Goal: Task Accomplishment & Management: Use online tool/utility

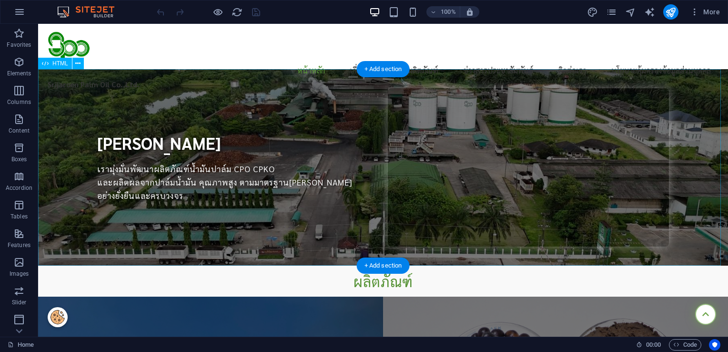
click at [248, 138] on div "[PERSON_NAME] [PERSON_NAME] เรามุ่งมั่นพัฒนาผลิตภัณฑ์น้ำมันปาล์ม CPO CPKO และผล…" at bounding box center [383, 167] width 690 height 196
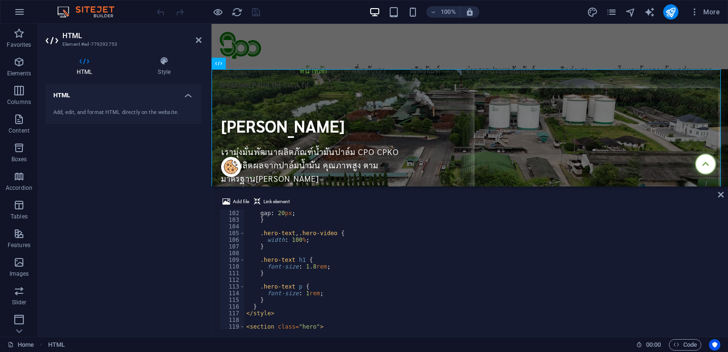
scroll to position [644, 0]
click at [328, 295] on div "padding : 20 px ; } .hero-content { flex-direction : column ; gap : 20 px ; } .…" at bounding box center [482, 271] width 474 height 133
type textarea "font-size: 1.8rem;"
type textarea "f"
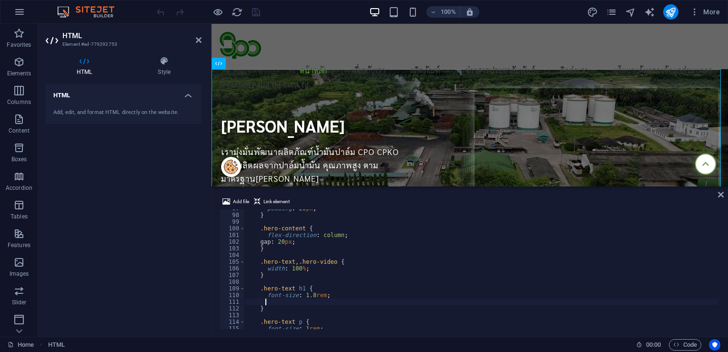
click at [311, 293] on div "padding : 20 px ; } .hero-content { flex-direction : column ; gap : 20 px ; } .…" at bounding box center [482, 271] width 474 height 133
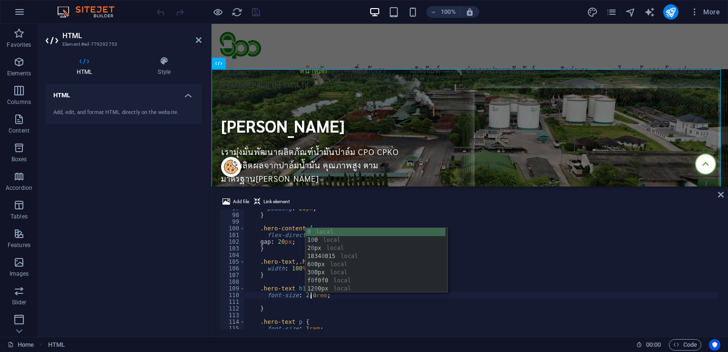
click at [564, 245] on div "padding : 20 px ; } .hero-content { flex-direction : column ; gap : 20 px ; } .…" at bounding box center [482, 271] width 474 height 133
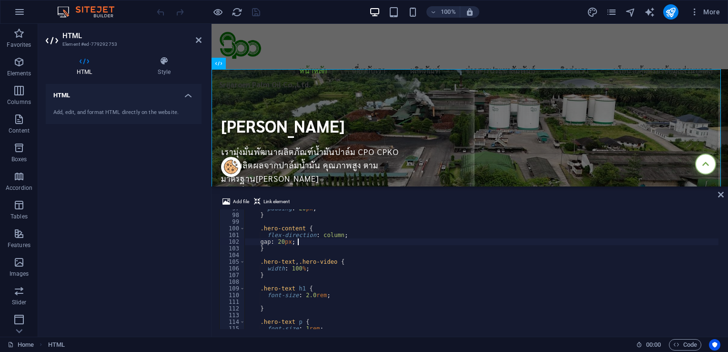
scroll to position [0, 3]
drag, startPoint x: 301, startPoint y: 295, endPoint x: 320, endPoint y: 294, distance: 19.1
click at [320, 294] on div "padding : 20 px ; } .hero-content { flex-direction : column ; gap : 20 px ; } .…" at bounding box center [482, 271] width 474 height 133
click at [482, 275] on div "padding : 20 px ; } .hero-content { flex-direction : column ; gap : 20 px ; } .…" at bounding box center [482, 271] width 474 height 133
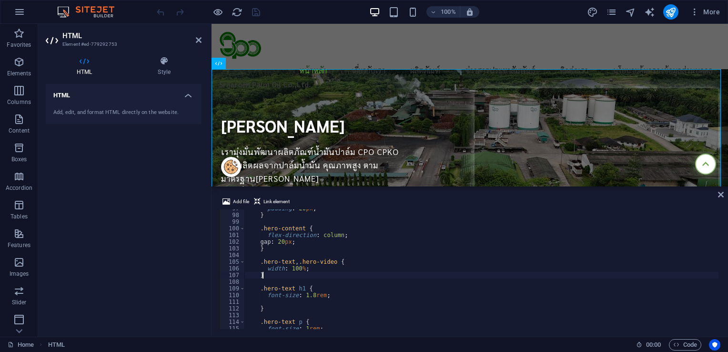
type textarea "}"
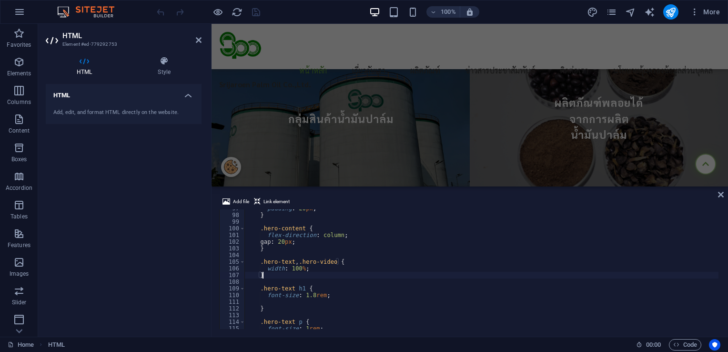
scroll to position [48, 0]
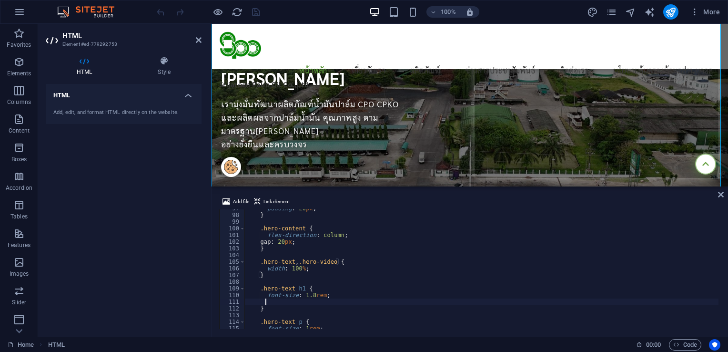
click at [339, 303] on div "padding : 20 px ; } .hero-content { flex-direction : column ; gap : 20 px ; } .…" at bounding box center [482, 271] width 474 height 133
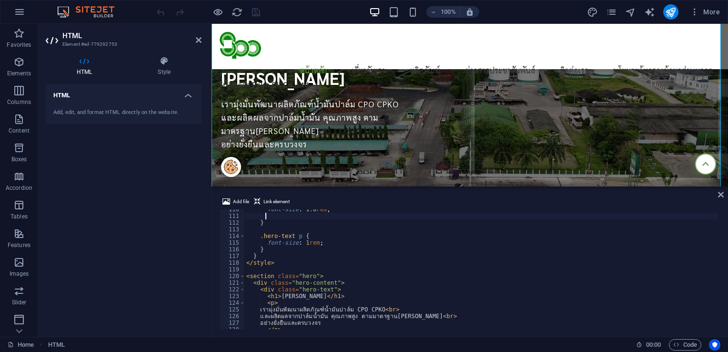
scroll to position [759, 0]
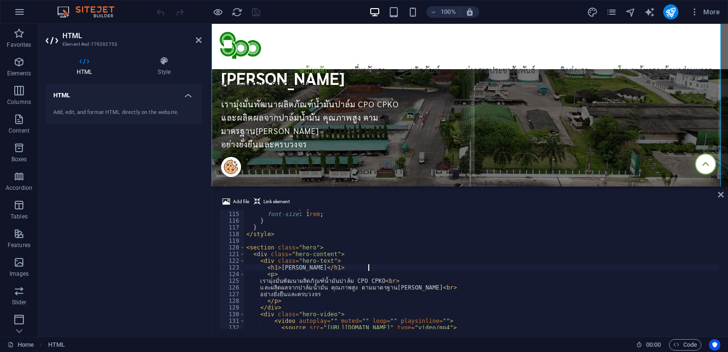
click at [368, 266] on div ".hero-text p { font-size : 1 rem ; } } </ style > < section class = "hero" > < …" at bounding box center [482, 270] width 474 height 133
click at [276, 268] on div ".hero-text p { font-size : 1 rem ; } } </ style > < section class = "hero" > < …" at bounding box center [482, 270] width 474 height 133
click at [400, 272] on div ".hero-text p { font-size : 1 rem ; } } </ style > < section class = "hero" > < …" at bounding box center [482, 270] width 474 height 133
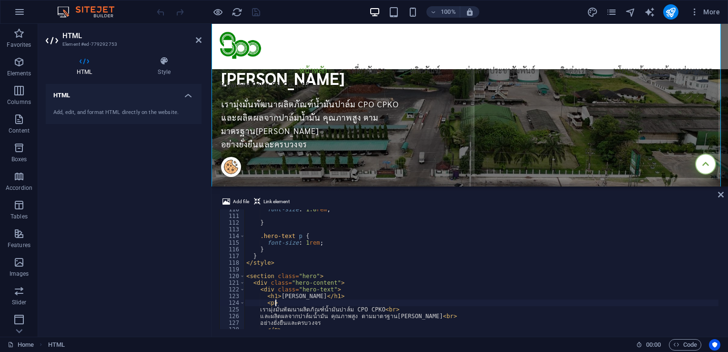
click at [380, 296] on div "font-size : 1.8 rem ; } .hero-text p { font-size : 1 rem ; } } </ style > < sec…" at bounding box center [482, 272] width 474 height 133
click at [276, 299] on div "font-size : 1.8 rem ; } .hero-text p { font-size : 1 rem ; } } </ style > < sec…" at bounding box center [482, 272] width 474 height 133
click at [372, 298] on div "font-size : 1.8 rem ; } .hero-text p { font-size : 1 rem ; } } </ style > < sec…" at bounding box center [482, 272] width 474 height 133
click at [480, 295] on div "font-size : 1.8 rem ; } .hero-text p { font-size : 1 rem ; } } </ style > < sec…" at bounding box center [482, 272] width 474 height 133
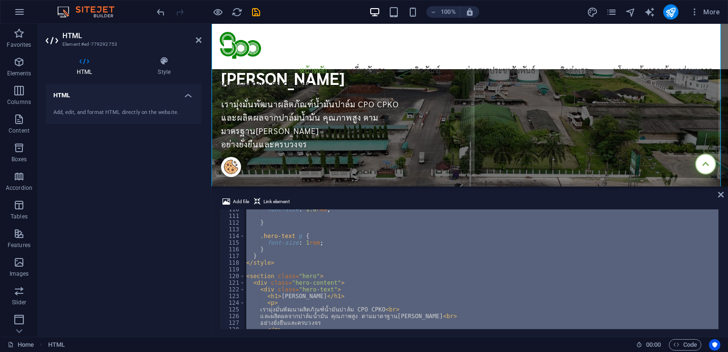
click at [353, 275] on div "font-size : 1.8 rem ; } .hero-text p { font-size : 1 rem ; } } </ style > < sec…" at bounding box center [482, 269] width 474 height 120
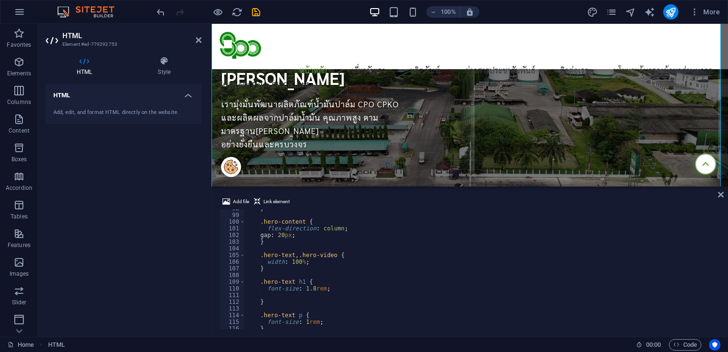
scroll to position [680, 0]
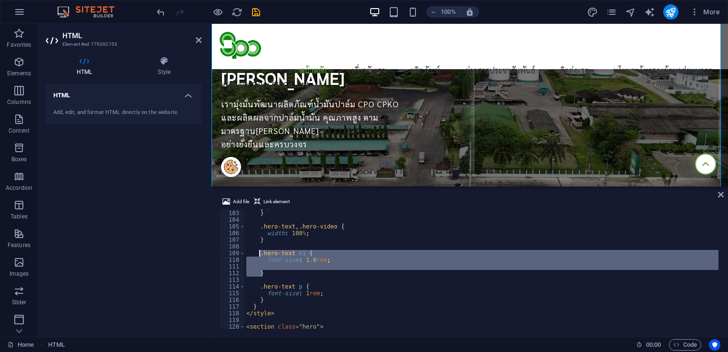
drag, startPoint x: 267, startPoint y: 275, endPoint x: 259, endPoint y: 254, distance: 21.9
click at [259, 254] on div "gap : 20 px ; } .hero-text , .hero-video { width : 100 % ; } .hero-text h1 { fo…" at bounding box center [482, 269] width 474 height 133
paste textarea "}"
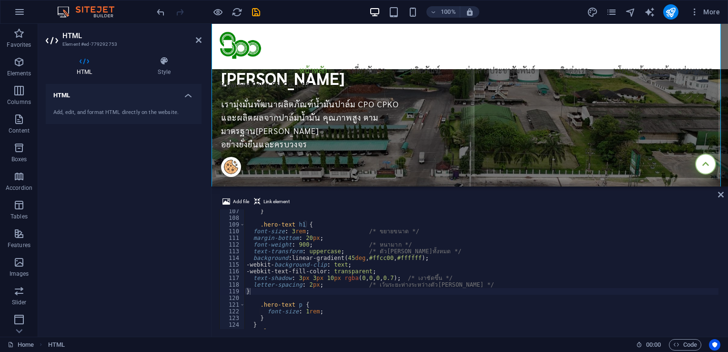
scroll to position [709, 0]
click at [253, 230] on div "} .hero-text h1 { font-size : 3 rem ; /* ขยายขนาด */ margin-bottom : 20 px ; fo…" at bounding box center [482, 274] width 474 height 133
click at [251, 238] on div "} .hero-text h1 { font-size : 3 rem ; /* ขยายขนาด */ margin-bottom : 20 px ; fo…" at bounding box center [482, 274] width 474 height 133
click at [252, 246] on div "} .hero-text h1 { font-size : 3 rem ; /* ขยายขนาด */ margin-bottom : 20 px ; fo…" at bounding box center [482, 274] width 474 height 133
click at [253, 252] on div "} .hero-text h1 { font-size : 3 rem ; /* ขยายขนาด */ margin-bottom : 20 px ; fo…" at bounding box center [482, 274] width 474 height 133
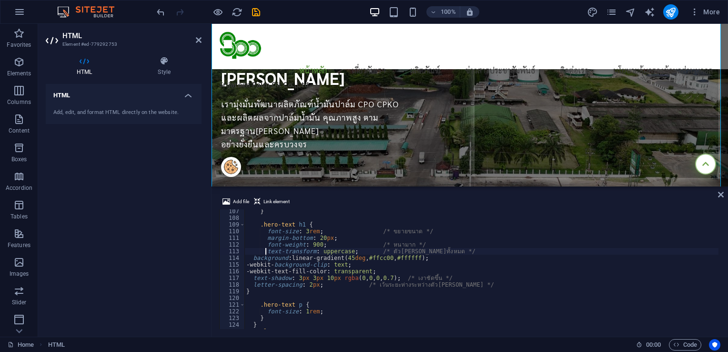
click at [251, 258] on div "} .hero-text h1 { font-size : 3 rem ; /* ขยายขนาด */ margin-bottom : 20 px ; fo…" at bounding box center [482, 274] width 474 height 133
click at [255, 266] on div "} .hero-text h1 { font-size : 3 rem ; /* ขยายขนาด */ margin-bottom : 20 px ; fo…" at bounding box center [482, 274] width 474 height 133
click at [254, 272] on div "} .hero-text h1 { font-size : 3 rem ; /* ขยายขนาด */ margin-bottom : 20 px ; fo…" at bounding box center [482, 274] width 474 height 133
click at [254, 275] on div "} .hero-text h1 { font-size : 3 rem ; /* ขยายขนาด */ margin-bottom : 20 px ; fo…" at bounding box center [482, 274] width 474 height 133
click at [252, 283] on div "} .hero-text h1 { font-size : 3 rem ; /* ขยายขนาด */ margin-bottom : 20 px ; fo…" at bounding box center [482, 274] width 474 height 133
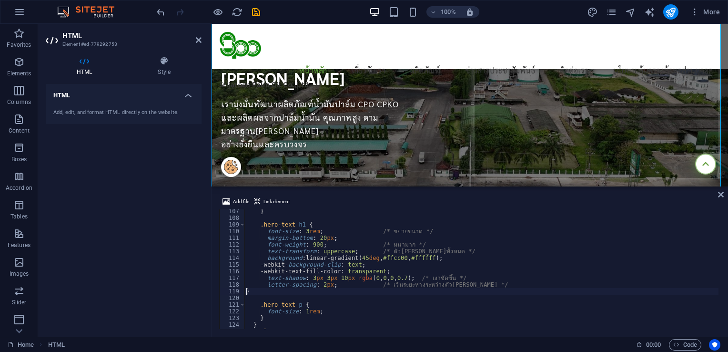
click at [247, 290] on div "} .hero-text h1 { font-size : 3 rem ; /* ขยายขนาด */ margin-bottom : 20 px ; fo…" at bounding box center [482, 274] width 474 height 133
type textarea "}"
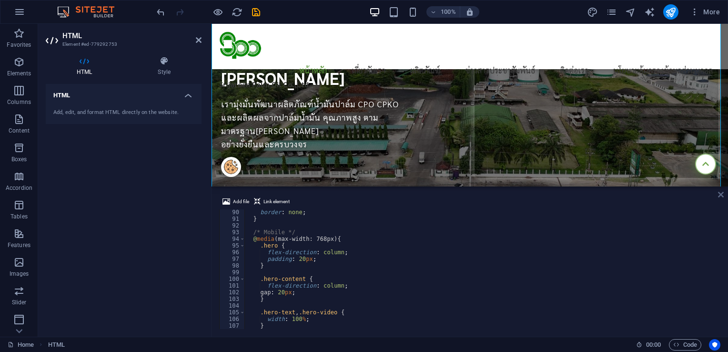
click at [724, 195] on icon at bounding box center [721, 195] width 6 height 8
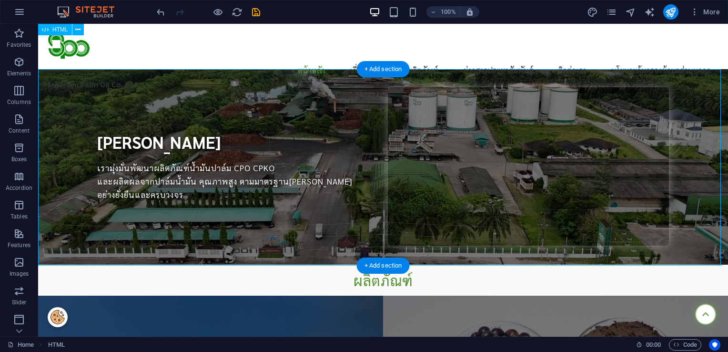
scroll to position [0, 0]
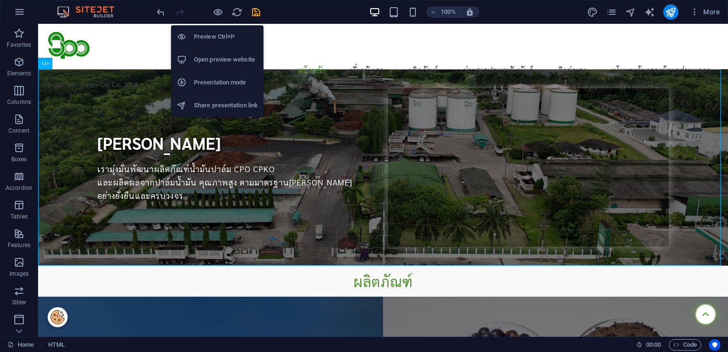
click at [220, 39] on h6 "Preview Ctrl+P" at bounding box center [226, 36] width 64 height 11
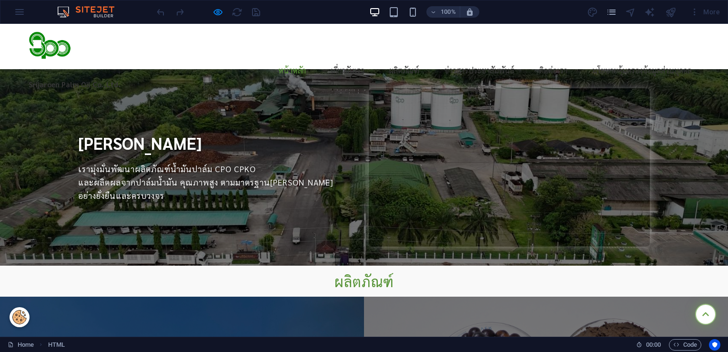
click at [244, 121] on div "[PERSON_NAME] เรามุ่งมั่นพัฒนาผลิตภัณฑ์น้ำมันปาล์ม CPO CPKO และผลิตผลจากปาล์มน้…" at bounding box center [364, 167] width 572 height 158
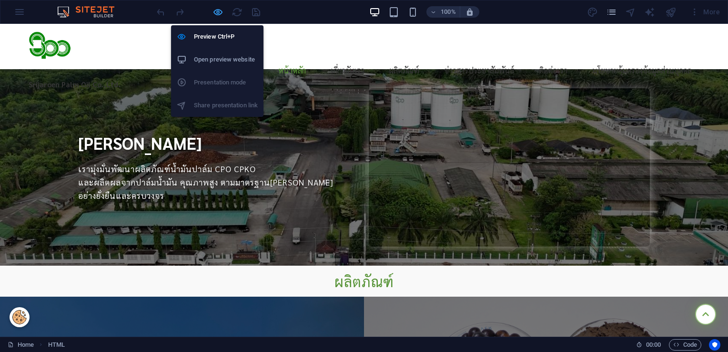
click at [215, 12] on icon "button" at bounding box center [218, 12] width 11 height 11
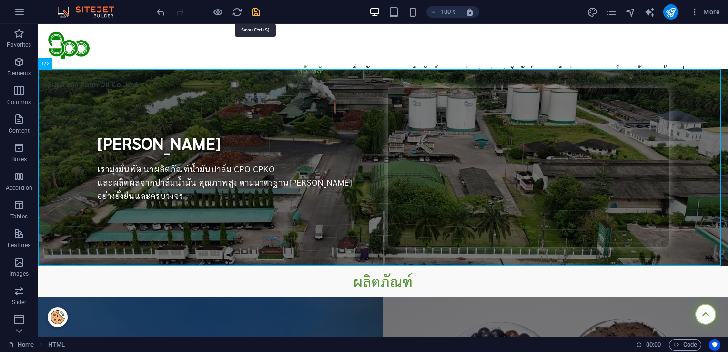
click at [661, 284] on icon "save" at bounding box center [667, 290] width 13 height 13
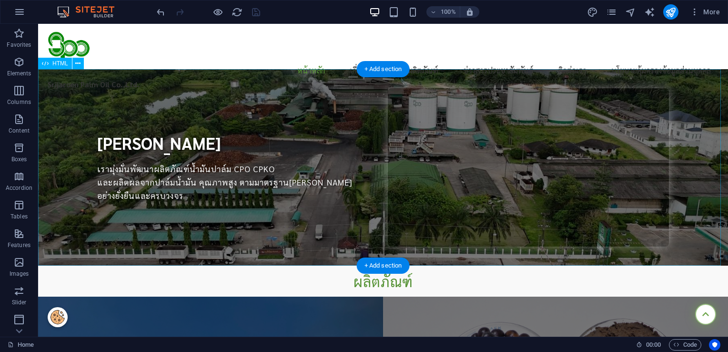
click at [260, 162] on div "[PERSON_NAME] [PERSON_NAME] เรามุ่งมั่นพัฒนาผลิตภัณฑ์น้ำมันปาล์ม CPO CPKO และผล…" at bounding box center [383, 167] width 690 height 196
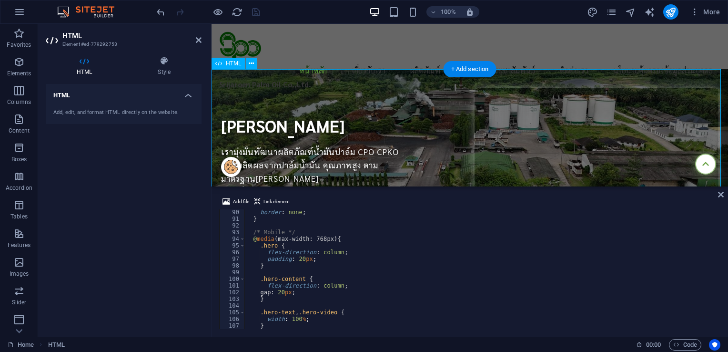
click at [394, 288] on div "border : none ; } /* Mobile */ @ media (max-width: 768px) { .hero { flex-direct…" at bounding box center [482, 275] width 474 height 133
type textarea "</section>"
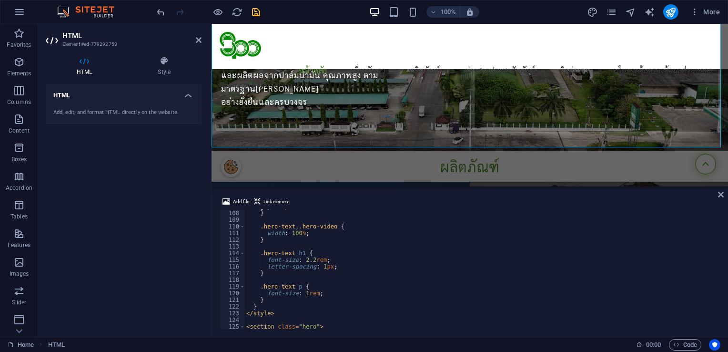
scroll to position [95, 0]
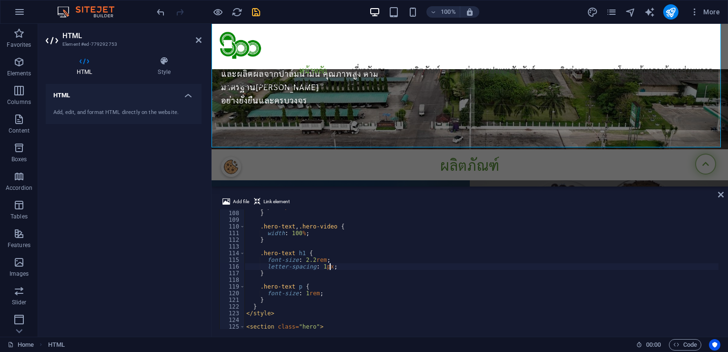
click at [342, 267] on div "gap : 20 px ; } .hero-text , .hero-video { width : 100 % ; } .hero-text h1 { fo…" at bounding box center [482, 269] width 474 height 133
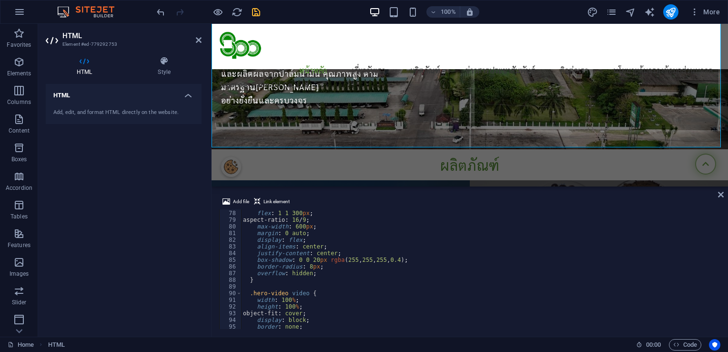
scroll to position [484, 0]
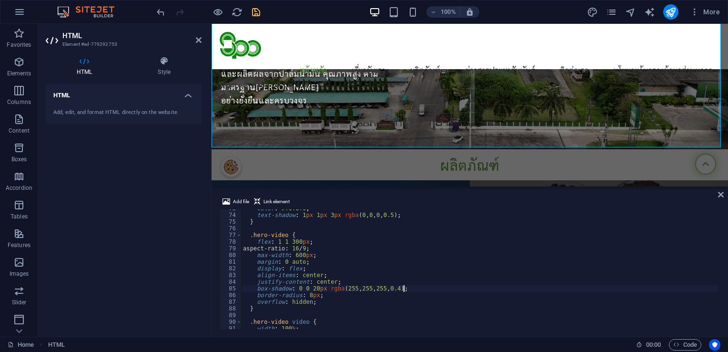
click at [412, 290] on div "color : #f0f0f0 ; text-shadow : 1 px 1 px 3 px rgba ( 0 , 0 , 0 , 0.5 ) ; } .he…" at bounding box center [480, 271] width 478 height 133
click at [429, 286] on div "color : #f0f0f0 ; text-shadow : 1 px 1 px 3 px rgba ( 0 , 0 , 0 , 0.5 ) ; } .he…" at bounding box center [480, 271] width 478 height 133
click at [355, 249] on div "color : #f0f0f0 ; text-shadow : 1 px 1 px 3 px rgba ( 0 , 0 , 0 , 0.5 ) ; } .he…" at bounding box center [480, 271] width 478 height 133
click at [337, 256] on div "color : #f0f0f0 ; text-shadow : 1 px 1 px 3 px rgba ( 0 , 0 , 0 , 0.5 ) ; } .he…" at bounding box center [480, 271] width 478 height 133
click at [357, 243] on div "color : #f0f0f0 ; text-shadow : 1 px 1 px 3 px rgba ( 0 , 0 , 0 , 0.5 ) ; } .he…" at bounding box center [480, 271] width 478 height 133
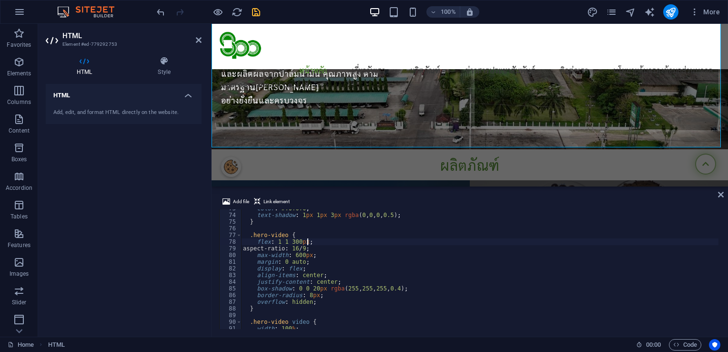
click at [332, 249] on div "color : #f0f0f0 ; text-shadow : 1 px 1 px 3 px rgba ( 0 , 0 , 0 , 0.5 ) ; } .he…" at bounding box center [480, 271] width 478 height 133
click at [328, 256] on div "color : #f0f0f0 ; text-shadow : 1 px 1 px 3 px rgba ( 0 , 0 , 0 , 0.5 ) ; } .he…" at bounding box center [480, 271] width 478 height 133
click at [337, 264] on div "color : #f0f0f0 ; text-shadow : 1 px 1 px 3 px rgba ( 0 , 0 , 0 , 0.5 ) ; } .he…" at bounding box center [480, 271] width 478 height 133
click at [374, 271] on div "color : #f0f0f0 ; text-shadow : 1 px 1 px 3 px rgba ( 0 , 0 , 0 , 0.5 ) ; } .he…" at bounding box center [480, 271] width 478 height 133
click at [427, 282] on div "color : #f0f0f0 ; text-shadow : 1 px 1 px 3 px rgba ( 0 , 0 , 0 , 0.5 ) ; } .he…" at bounding box center [480, 271] width 478 height 133
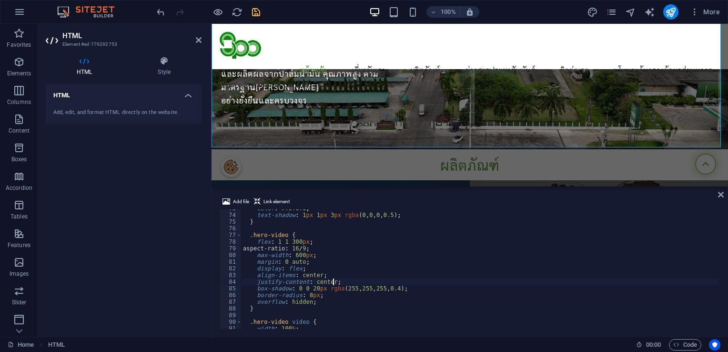
click at [389, 275] on div "color : #f0f0f0 ; text-shadow : 1 px 1 px 3 px rgba ( 0 , 0 , 0 , 0.5 ) ; } .he…" at bounding box center [480, 271] width 478 height 133
click at [432, 288] on div "color : #f0f0f0 ; text-shadow : 1 px 1 px 3 px rgba ( 0 , 0 , 0 , 0.5 ) ; } .he…" at bounding box center [480, 271] width 478 height 133
click at [354, 298] on div "color : #f0f0f0 ; text-shadow : 1 px 1 px 3 px rgba ( 0 , 0 , 0 , 0.5 ) ; } .he…" at bounding box center [480, 271] width 478 height 133
click at [342, 307] on div "color : #f0f0f0 ; text-shadow : 1 px 1 px 3 px rgba ( 0 , 0 , 0 , 0.5 ) ; } .he…" at bounding box center [480, 271] width 478 height 133
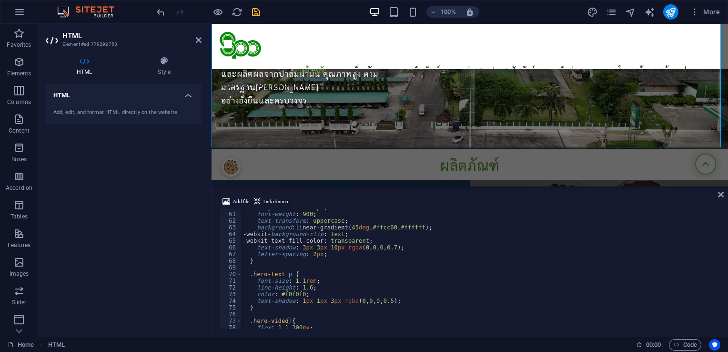
click at [412, 255] on div "margin-bottom : 20 px ; font-weight : 900 ; text-transform : uppercase ; backgr…" at bounding box center [480, 270] width 478 height 133
click at [425, 236] on div "margin-bottom : 20 px ; font-weight : 900 ; text-transform : uppercase ; backgr…" at bounding box center [480, 270] width 478 height 133
drag, startPoint x: 445, startPoint y: 221, endPoint x: 451, endPoint y: 222, distance: 5.9
click at [445, 220] on div "margin-bottom : 20 px ; font-weight : 900 ; text-transform : uppercase ; backgr…" at bounding box center [480, 270] width 478 height 133
click at [456, 225] on div "margin-bottom : 20 px ; font-weight : 900 ; text-transform : uppercase ; backgr…" at bounding box center [480, 270] width 478 height 133
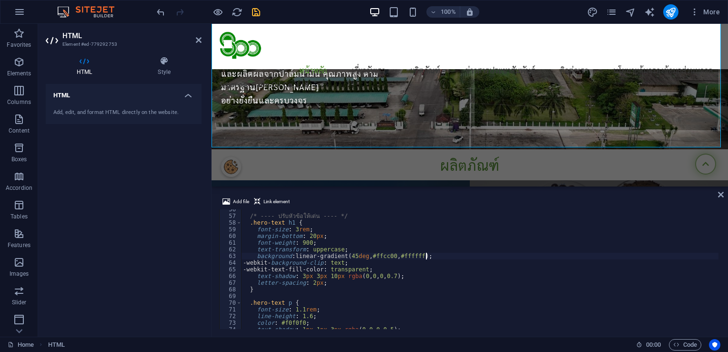
scroll to position [370, 0]
drag, startPoint x: 442, startPoint y: 254, endPoint x: 255, endPoint y: 254, distance: 187.8
click at [255, 254] on div "/* ---- ปรับหัวข้อให้เด่น ---- */ .hero-text h1 { font-size : 3 rem ; margin-bo…" at bounding box center [480, 272] width 478 height 133
click at [457, 265] on div "/* ---- ปรับหัวข้อให้เด่น ---- */ .hero-text h1 { font-size : 3 rem ; margin-bo…" at bounding box center [480, 272] width 478 height 133
drag, startPoint x: 431, startPoint y: 254, endPoint x: 253, endPoint y: 254, distance: 177.8
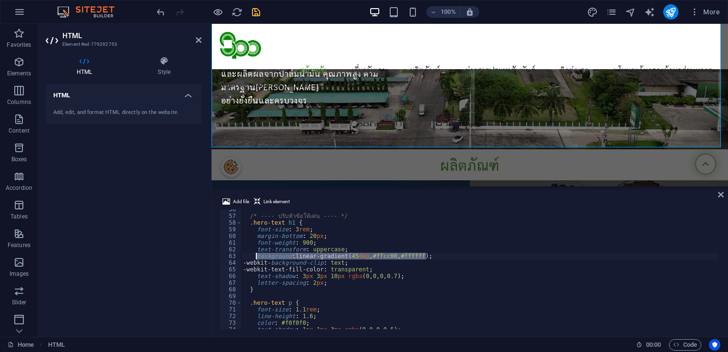
click at [256, 256] on div "/* ---- ปรับหัวข้อให้เด่น ---- */ .hero-text h1 { font-size : 3 rem ; margin-bo…" at bounding box center [480, 272] width 478 height 133
click at [431, 251] on div "/* ---- ปรับหัวข้อให้เด่น ---- */ .hero-text h1 { font-size : 3 rem ; margin-bo…" at bounding box center [480, 272] width 478 height 133
drag, startPoint x: 435, startPoint y: 257, endPoint x: 257, endPoint y: 258, distance: 177.8
click at [257, 258] on div "/* ---- ปรับหัวข้อให้เด่น ---- */ .hero-text h1 { font-size : 3 rem ; margin-bo…" at bounding box center [480, 272] width 478 height 133
click at [448, 258] on div "/* ---- ปรับหัวข้อให้เด่น ---- */ .hero-text h1 { font-size : 3 rem ; margin-bo…" at bounding box center [480, 269] width 478 height 120
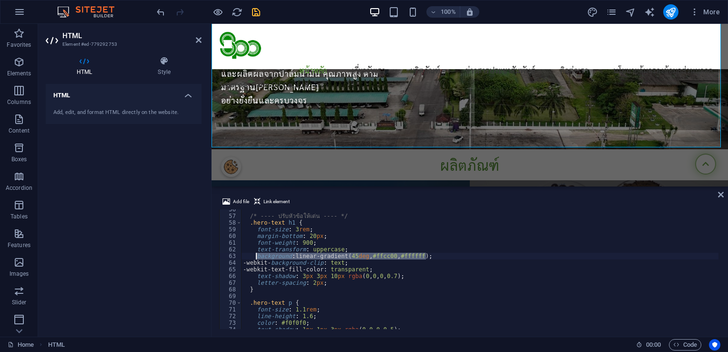
drag, startPoint x: 435, startPoint y: 256, endPoint x: 255, endPoint y: 259, distance: 180.7
click at [255, 259] on div "/* ---- ปรับหัวข้อให้เด่น ---- */ .hero-text h1 { font-size : 3 rem ; margin-bo…" at bounding box center [480, 272] width 478 height 133
click at [431, 264] on div "/* ---- ปรับหัวข้อให้เด่น ---- */ .hero-text h1 { font-size : 3 rem ; margin-bo…" at bounding box center [480, 272] width 478 height 133
drag, startPoint x: 428, startPoint y: 257, endPoint x: 255, endPoint y: 255, distance: 173.0
click at [255, 255] on div "/* ---- ปรับหัวข้อให้เด่น ---- */ .hero-text h1 { font-size : 3 rem ; margin-bo…" at bounding box center [480, 272] width 478 height 133
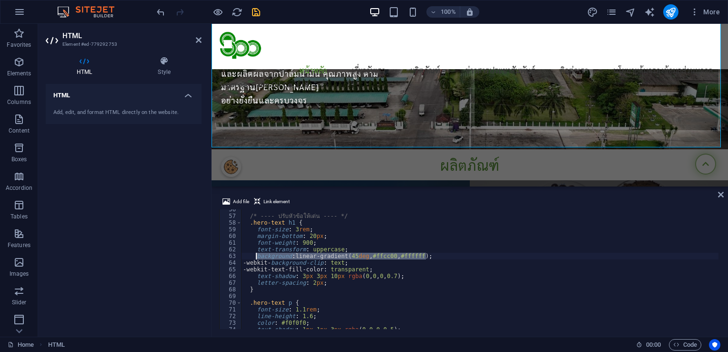
click at [385, 274] on div "/* ---- ปรับหัวข้อให้เด่น ---- */ .hero-text h1 { font-size : 3 rem ; margin-bo…" at bounding box center [480, 272] width 478 height 133
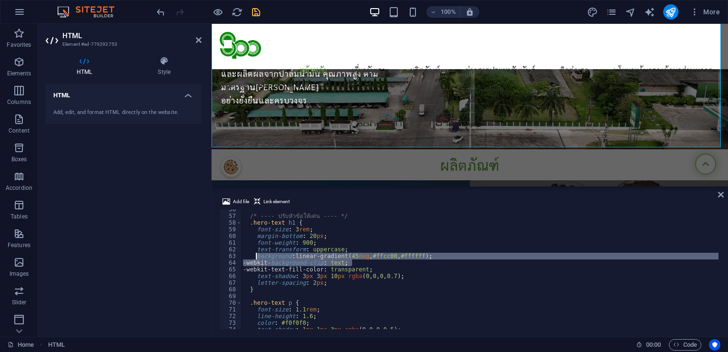
drag, startPoint x: 360, startPoint y: 265, endPoint x: 255, endPoint y: 256, distance: 105.2
click at [255, 256] on div "/* ---- ปรับหัวข้อให้เด่น ---- */ .hero-text h1 { font-size : 3 rem ; margin-bo…" at bounding box center [480, 272] width 478 height 133
click at [432, 272] on div "/* ---- ปรับหัวข้อให้เด่น ---- */ .hero-text h1 { font-size : 3 rem ; margin-bo…" at bounding box center [480, 272] width 478 height 133
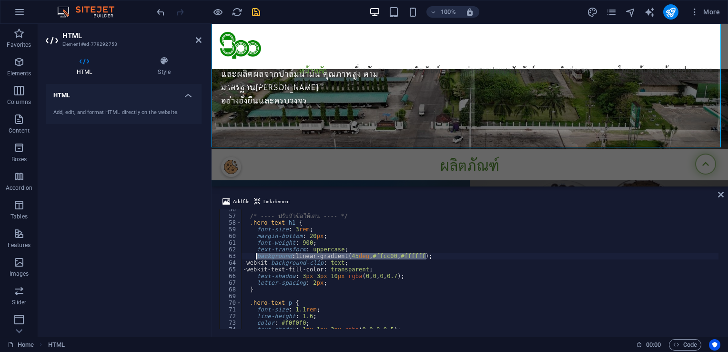
drag, startPoint x: 425, startPoint y: 257, endPoint x: 256, endPoint y: 257, distance: 168.2
click at [256, 257] on div "/* ---- ปรับหัวข้อให้เด่น ---- */ .hero-text h1 { font-size : 3 rem ; margin-bo…" at bounding box center [480, 272] width 478 height 133
type textarea "background: linear-gradient(45deg, #ffcc00, #ffffff);"
click at [440, 257] on div "/* ---- ปรับหัวข้อให้เด่น ---- */ .hero-text h1 { font-size : 3 rem ; margin-bo…" at bounding box center [480, 269] width 478 height 120
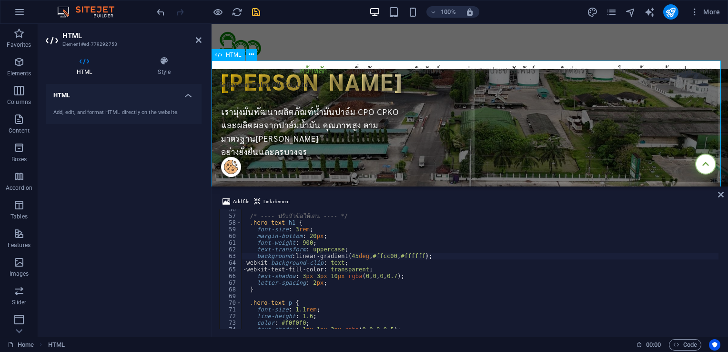
scroll to position [48, 0]
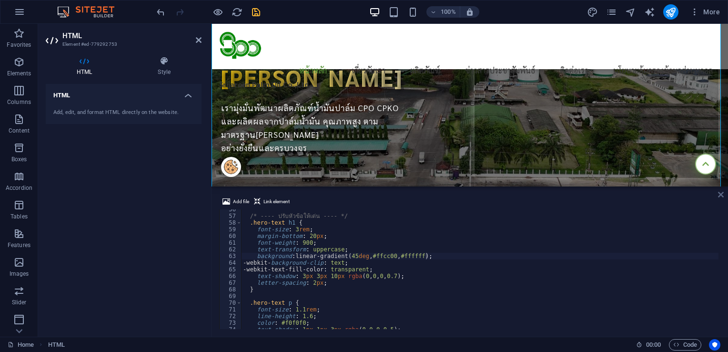
click at [723, 191] on icon at bounding box center [721, 195] width 6 height 8
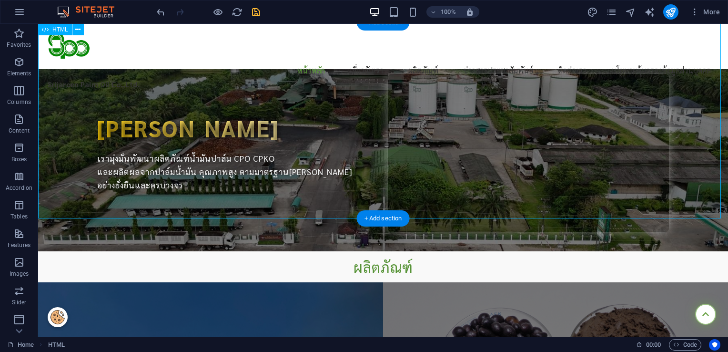
scroll to position [0, 0]
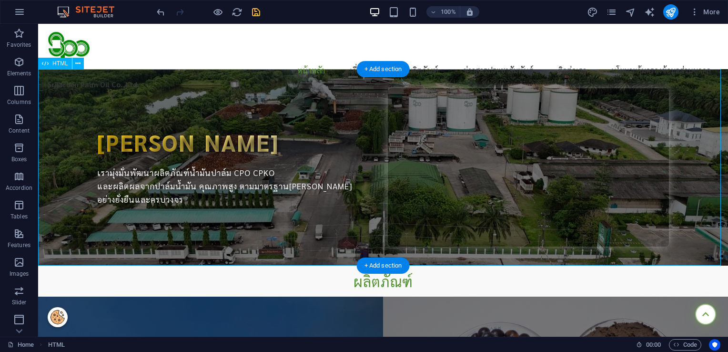
click at [269, 182] on div "[PERSON_NAME] [PERSON_NAME] เรามุ่งมั่นพัฒนาผลิตภัณฑ์น้ำมันปาล์ม CPO CPKO และผล…" at bounding box center [383, 167] width 690 height 196
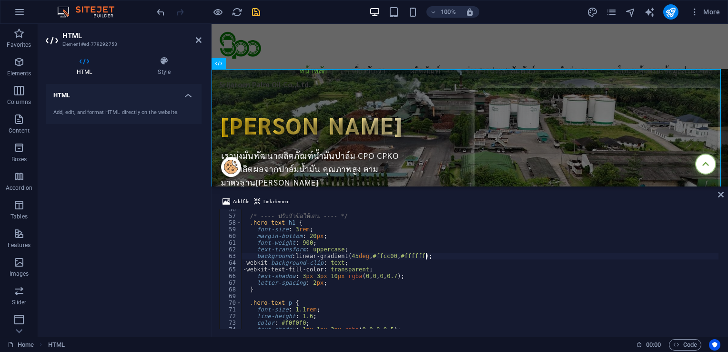
click at [396, 256] on div "/* ---- ปรับหัวข้อให้เด่น ---- */ .hero-text h1 { font-size : 3 rem ; margin-bo…" at bounding box center [480, 272] width 478 height 133
drag, startPoint x: 445, startPoint y: 257, endPoint x: 294, endPoint y: 253, distance: 150.7
click at [294, 253] on div "/* ---- ปรับหัวข้อให้เด่น ---- */ .hero-text h1 { font-size : 3 rem ; margin-bo…" at bounding box center [480, 272] width 478 height 133
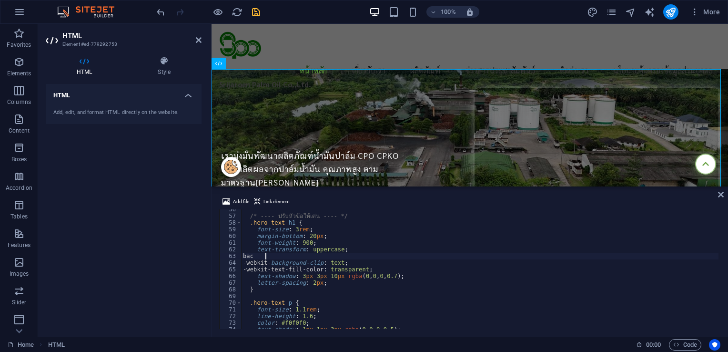
scroll to position [0, 0]
type textarea "b"
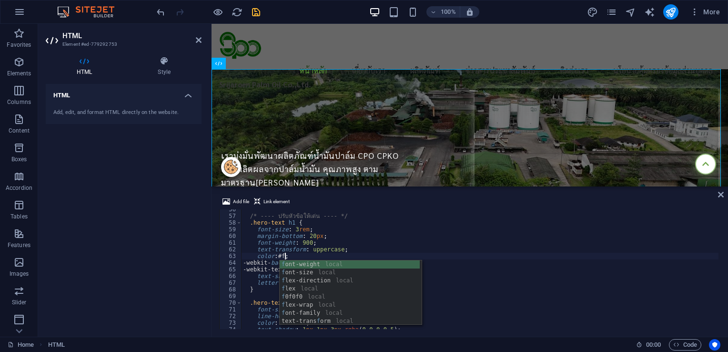
scroll to position [0, 3]
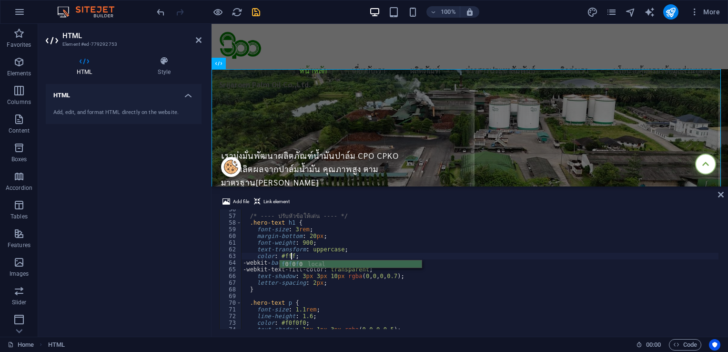
click at [374, 250] on div "/* ---- ปรับหัวข้อให้เด่น ---- */ .hero-text h1 { font-size : 3 rem ; margin-bo…" at bounding box center [480, 272] width 478 height 133
type textarea "color"
click at [473, 268] on div "/* ---- ปรับหัวข้อให้เด่น ---- */ .hero-text h1 { font-size : 3 rem ; margin-bo…" at bounding box center [480, 272] width 478 height 133
click at [405, 231] on div "/* ---- ปรับหัวข้อให้เด่น ---- */ .hero-text h1 { font-size : 3 rem ; margin-bo…" at bounding box center [480, 272] width 478 height 133
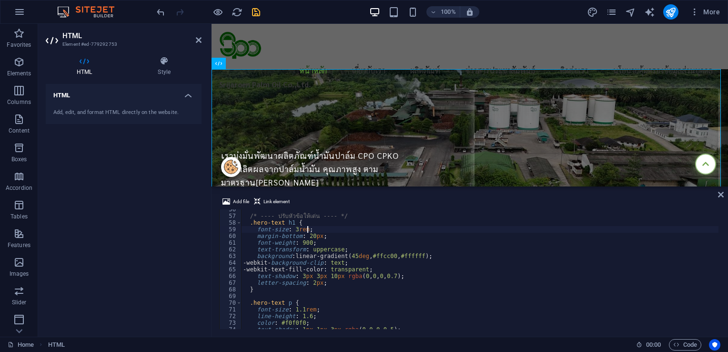
type textarea "</section>"
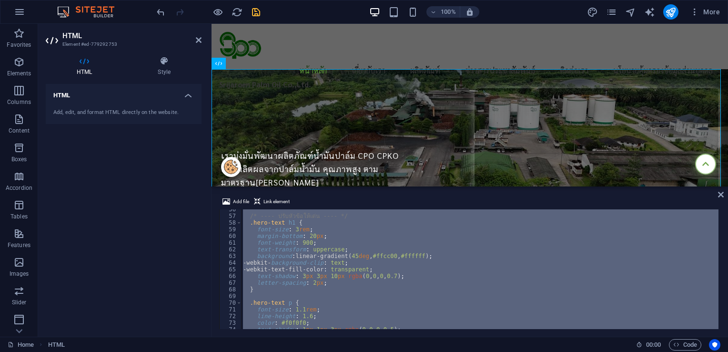
paste textarea
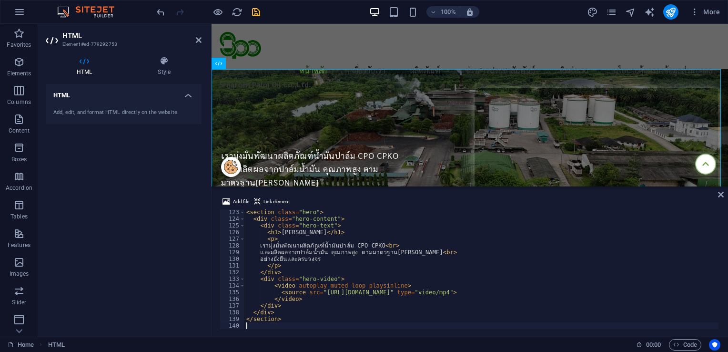
scroll to position [814, 0]
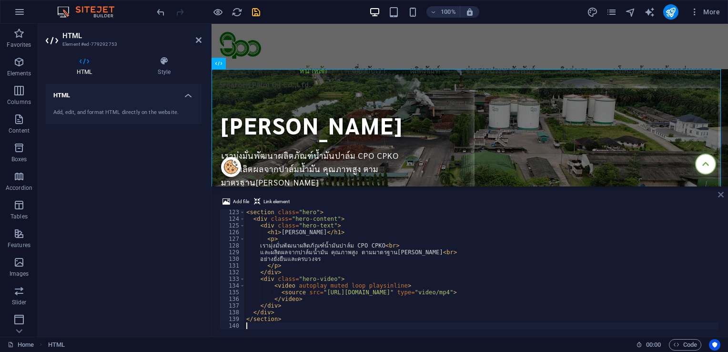
click at [723, 195] on icon at bounding box center [721, 195] width 6 height 8
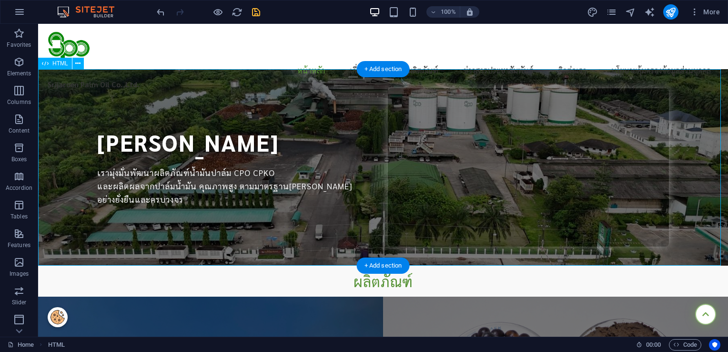
click at [243, 163] on div "[PERSON_NAME] [PERSON_NAME] เรามุ่งมั่นพัฒนาผลิตภัณฑ์น้ำมันปาล์ม CPO CPKO และผล…" at bounding box center [383, 167] width 690 height 196
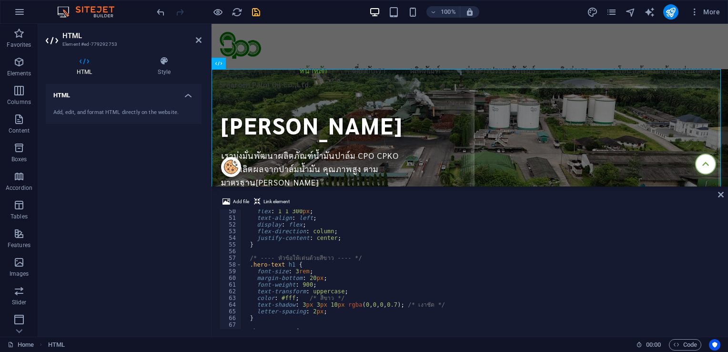
scroll to position [271, 0]
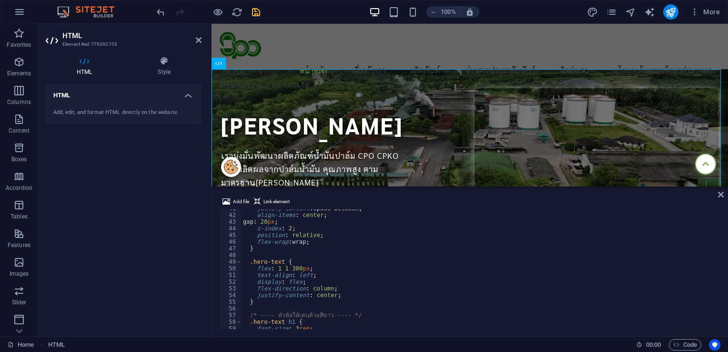
click at [298, 269] on div "justify-content : space-between ; align-items : center ; gap : 20 px ; z-index …" at bounding box center [480, 271] width 478 height 133
type textarea "flex: 1 1 300px;"
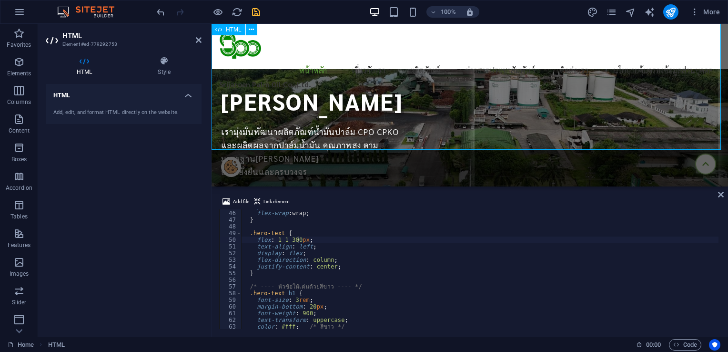
scroll to position [0, 0]
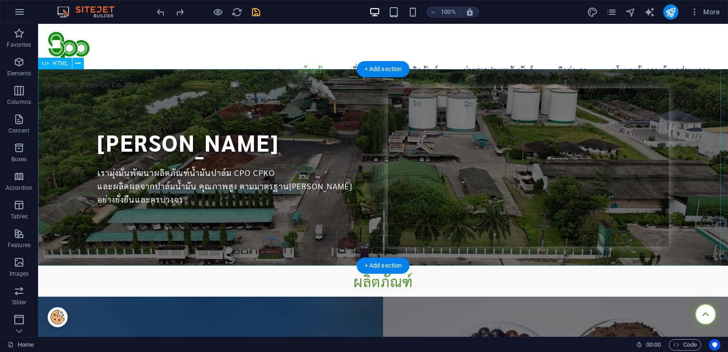
click at [270, 190] on div "[PERSON_NAME] [PERSON_NAME] เรามุ่งมั่นพัฒนาผลิตภัณฑ์น้ำมันปาล์ม CPO CPKO และผล…" at bounding box center [383, 167] width 690 height 196
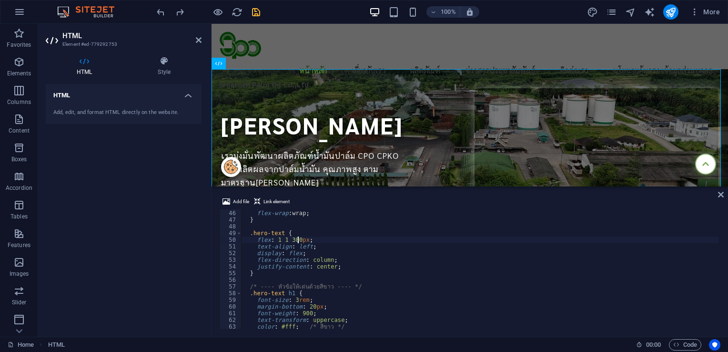
click at [294, 241] on div "position : relative ; flex-wrap : wrap ; } .hero-text { flex : 1 1 300 px ; tex…" at bounding box center [480, 269] width 478 height 133
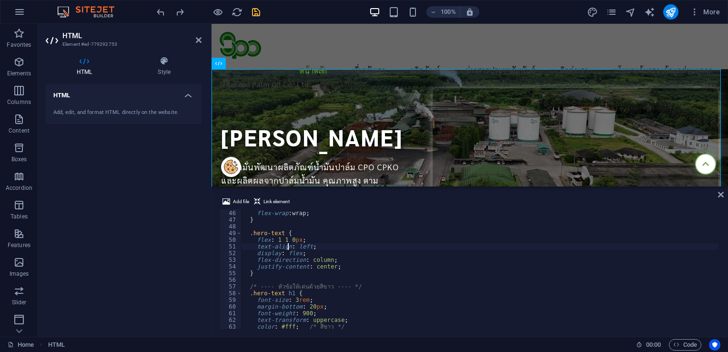
click at [286, 239] on div "position : relative ; flex-wrap : wrap ; } .hero-text { flex : 1 1 0 px ; text-…" at bounding box center [480, 269] width 478 height 133
click at [289, 238] on div "position : relative ; flex-wrap : wrap ; } .hero-text { flex : 1 1 0 px ; text-…" at bounding box center [480, 269] width 478 height 133
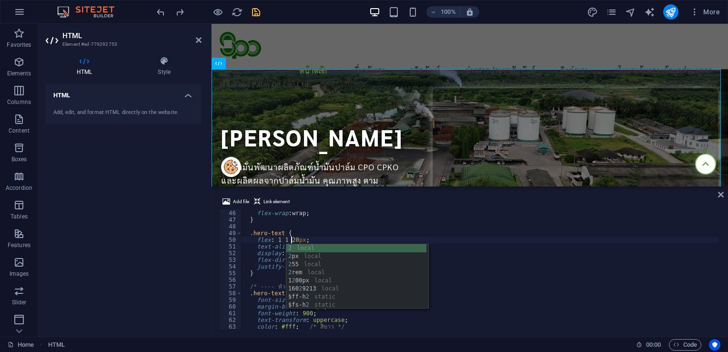
scroll to position [0, 4]
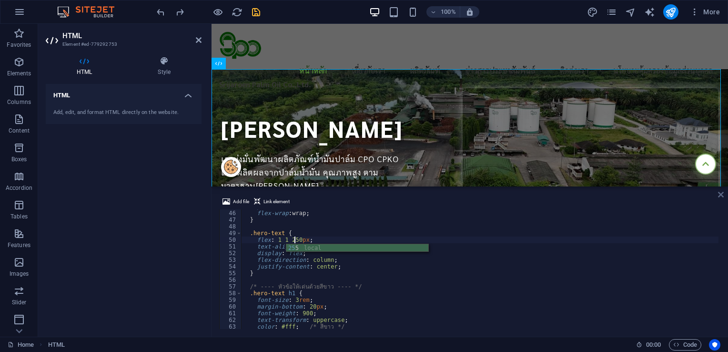
type textarea "flex: 1 1 250px;"
click at [721, 192] on icon at bounding box center [721, 195] width 6 height 8
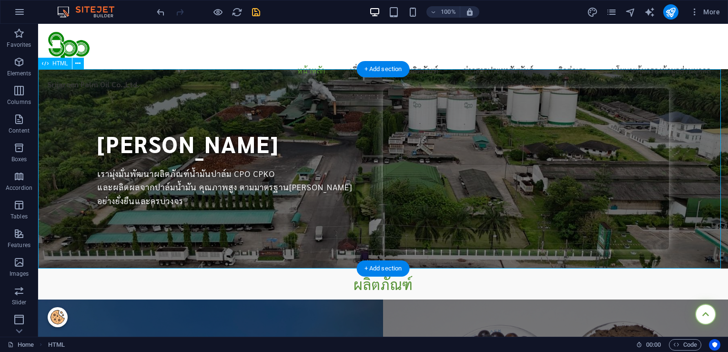
click at [249, 134] on div "[PERSON_NAME] [PERSON_NAME] เรามุ่งมั่นพัฒนาผลิตภัณฑ์น้ำมันปาล์ม CPO CPKO และผล…" at bounding box center [383, 168] width 690 height 199
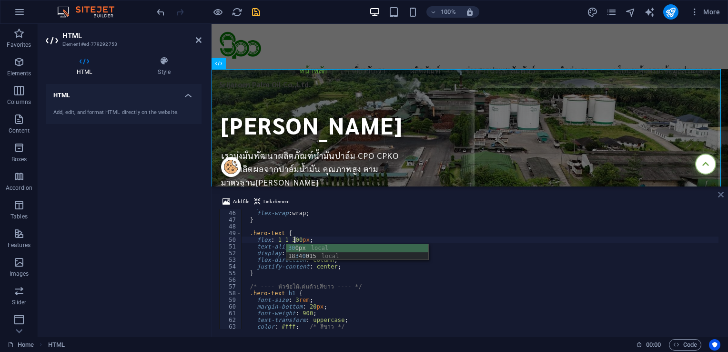
type textarea "flex: 1 1 300px;"
drag, startPoint x: 721, startPoint y: 197, endPoint x: 593, endPoint y: 173, distance: 129.9
click at [721, 197] on icon at bounding box center [721, 195] width 6 height 8
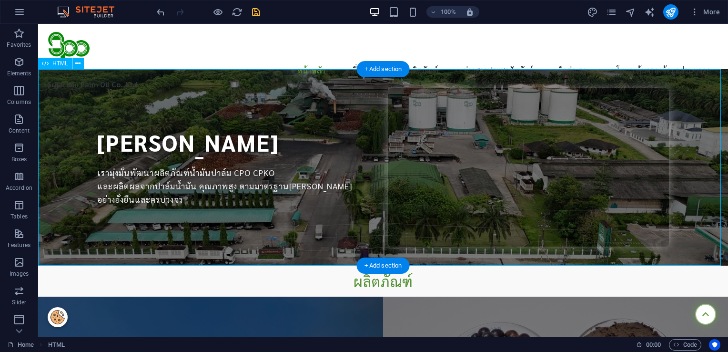
click at [259, 143] on div "[PERSON_NAME] [PERSON_NAME] เรามุ่งมั่นพัฒนาผลิตภัณฑ์น้ำมันปาล์ม CPO CPKO และผล…" at bounding box center [383, 167] width 690 height 196
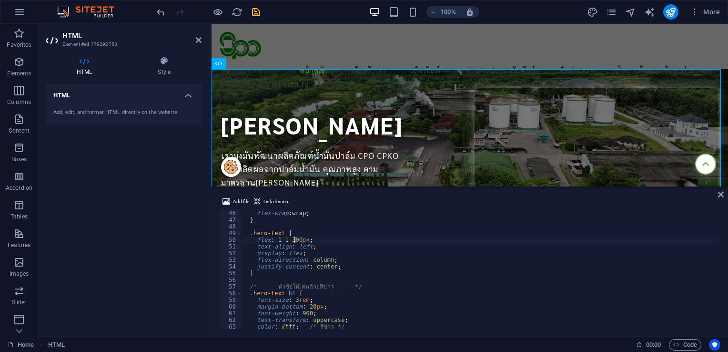
click at [315, 248] on div "position : relative ; flex-wrap : wrap ; } .hero-text { flex : 1 1 300 px ; tex…" at bounding box center [480, 269] width 478 height 133
click at [284, 249] on div "position : relative ; flex-wrap : wrap ; } .hero-text { flex : 1 1 300 px ; tex…" at bounding box center [480, 269] width 478 height 133
click at [299, 255] on div "position : relative ; flex-wrap : wrap ; } .hero-text { flex : 1 1 300 px ; tex…" at bounding box center [480, 269] width 478 height 133
click at [345, 265] on div "position : relative ; flex-wrap : wrap ; } .hero-text { flex : 1 1 300 px ; tex…" at bounding box center [480, 269] width 478 height 133
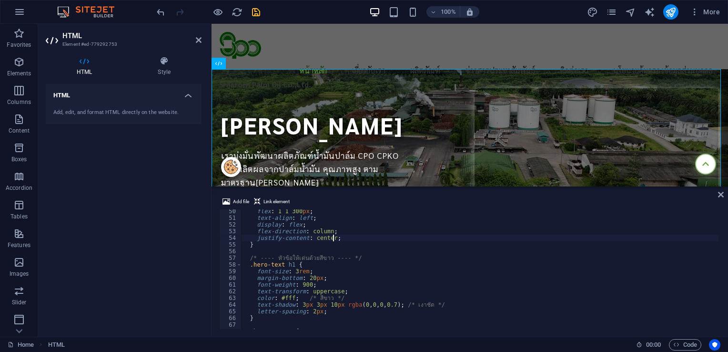
scroll to position [271, 0]
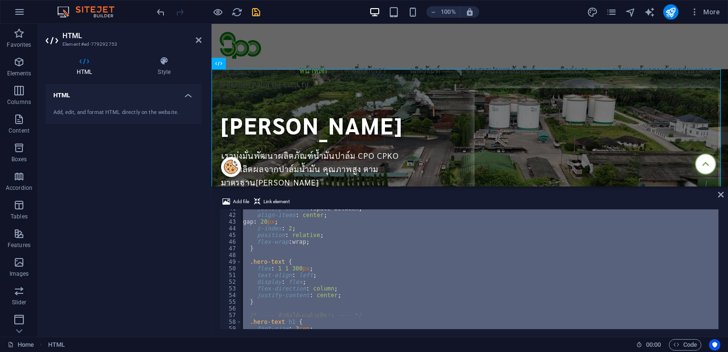
click at [366, 279] on div "justify-content : space-between ; align-items : center ; gap : 20 px ; z-index …" at bounding box center [480, 269] width 478 height 120
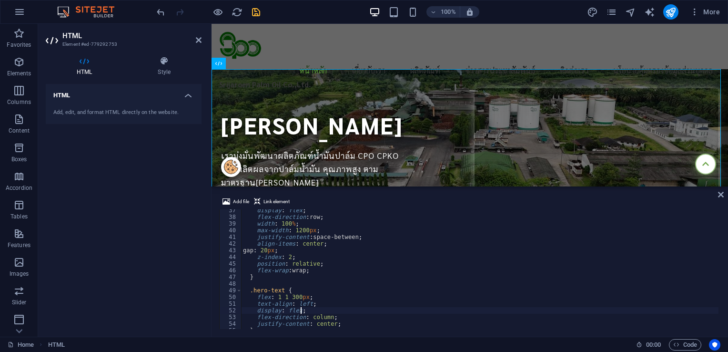
scroll to position [214, 0]
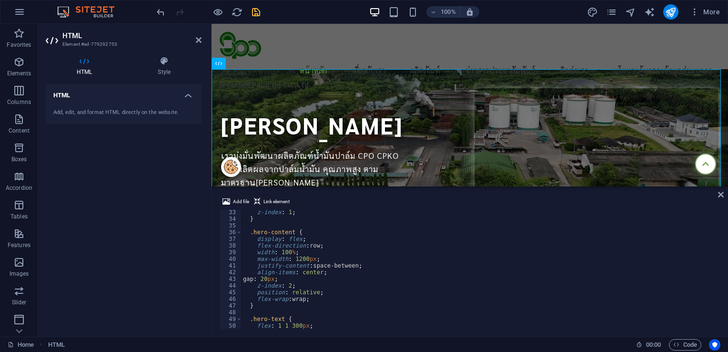
click at [450, 268] on div "z-index : 1 ; } .hero-content { display : flex ; flex-direction : row ; width :…" at bounding box center [480, 275] width 478 height 133
type textarea "</section>"
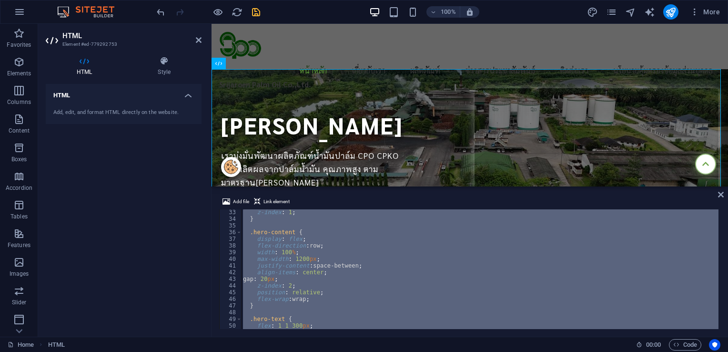
paste textarea
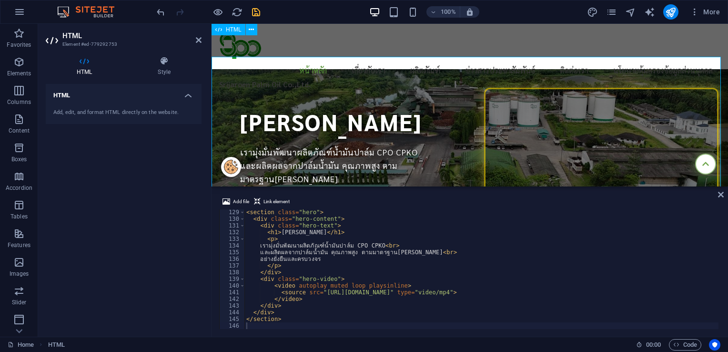
scroll to position [0, 0]
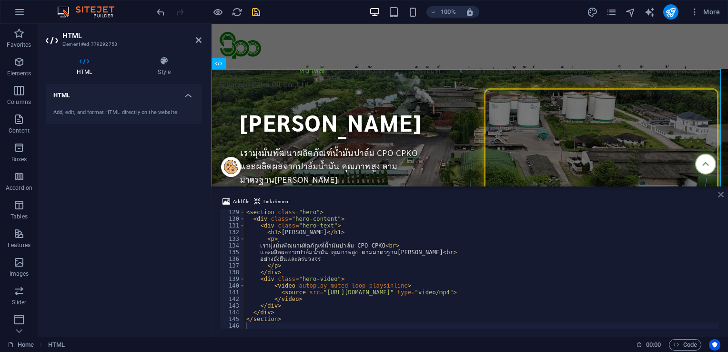
click at [720, 196] on icon at bounding box center [721, 195] width 6 height 8
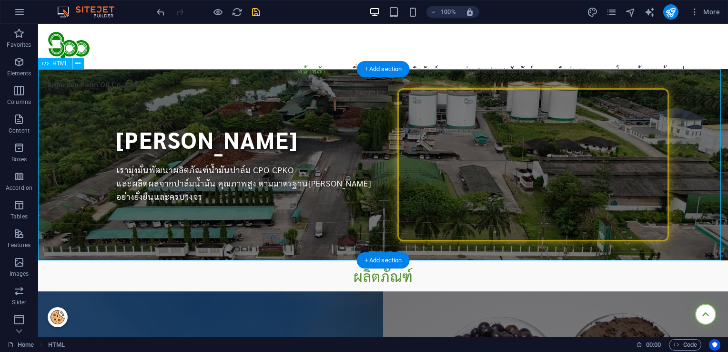
click at [200, 163] on div "[PERSON_NAME] [PERSON_NAME] เรามุ่งมั่นพัฒนาผลิตภัณฑ์น้ำมันปาล์ม CPO CPKO และผล…" at bounding box center [383, 164] width 690 height 191
click at [212, 159] on div "[PERSON_NAME] [PERSON_NAME] เรามุ่งมั่นพัฒนาผลิตภัณฑ์น้ำมันปาล์ม CPO CPKO และผล…" at bounding box center [383, 164] width 690 height 191
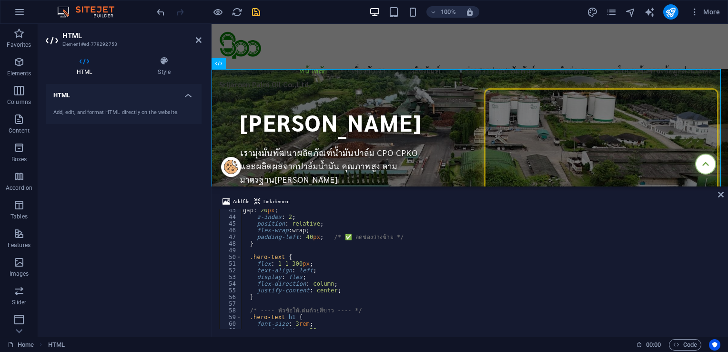
scroll to position [225, 0]
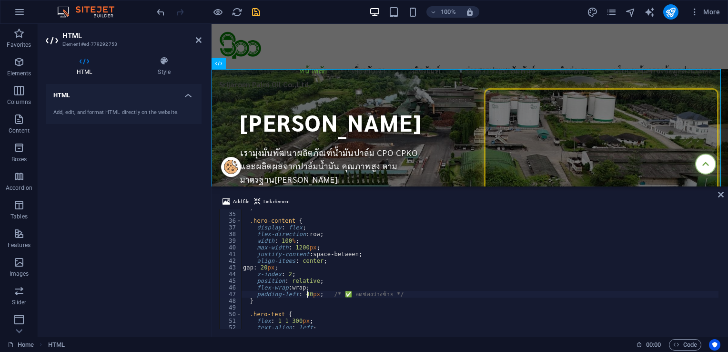
drag, startPoint x: 306, startPoint y: 295, endPoint x: 361, endPoint y: 274, distance: 58.4
click at [306, 295] on div "} .hero-content { display : flex ; flex-direction : row ; width : 100 % ; max-w…" at bounding box center [480, 270] width 478 height 133
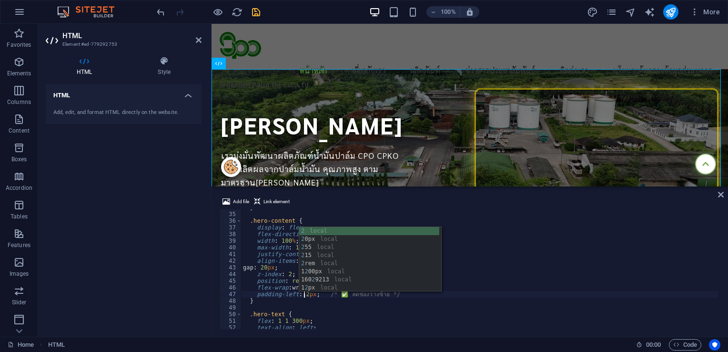
scroll to position [0, 5]
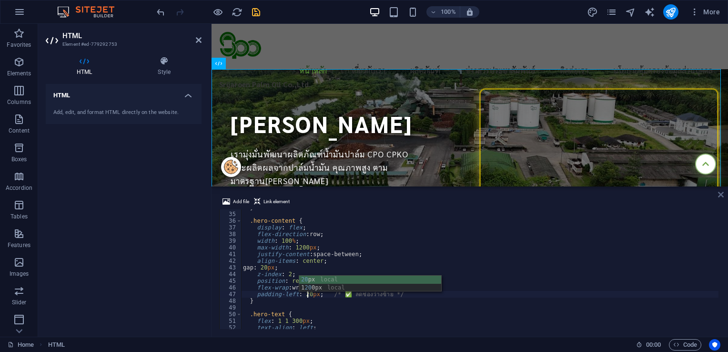
type textarea "padding-left: 20px; /* ✅ ลดช่องว่างซ้าย */"
click at [719, 195] on icon at bounding box center [721, 195] width 6 height 8
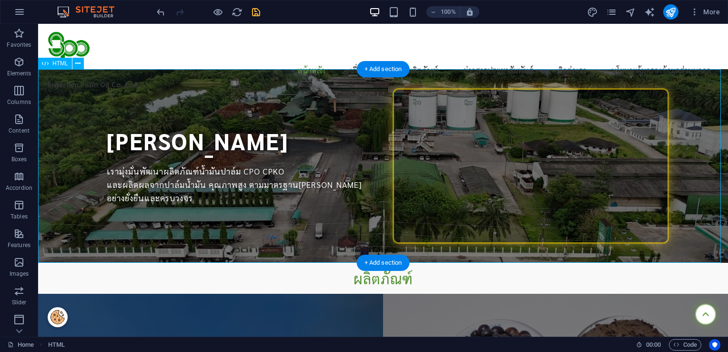
click at [161, 142] on div "[PERSON_NAME] [PERSON_NAME] เรามุ่งมั่นพัฒนาผลิตภัณฑ์น้ำมันปาล์ม CPO CPKO และผล…" at bounding box center [383, 166] width 690 height 194
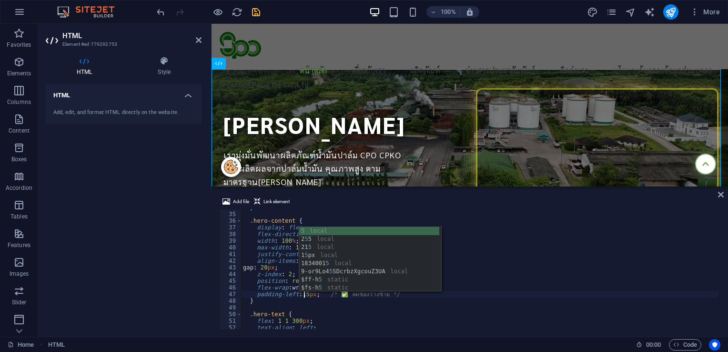
type textarea "padding-left: 5px; /* ✅ ลดช่องว่างซ้าย */"
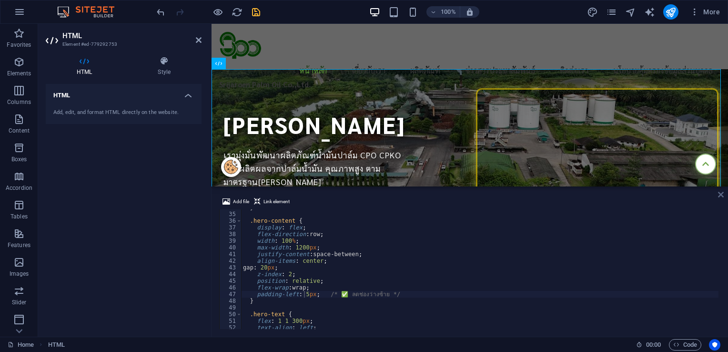
click at [718, 198] on aside "Add file Link element padding-left: 5px; /* ✅ ลดช่องว่างซ้าย */ 34 35 36 37 38 …" at bounding box center [470, 261] width 517 height 150
drag, startPoint x: 719, startPoint y: 195, endPoint x: 336, endPoint y: 179, distance: 383.6
click at [719, 195] on icon at bounding box center [721, 195] width 6 height 8
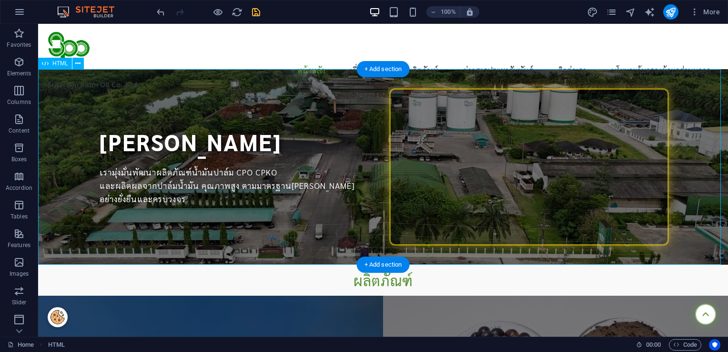
click at [56, 132] on div "[PERSON_NAME] [PERSON_NAME] เรามุ่งมั่นพัฒนาผลิตภัณฑ์น้ำมันปาล์ม CPO CPKO และผล…" at bounding box center [383, 166] width 690 height 195
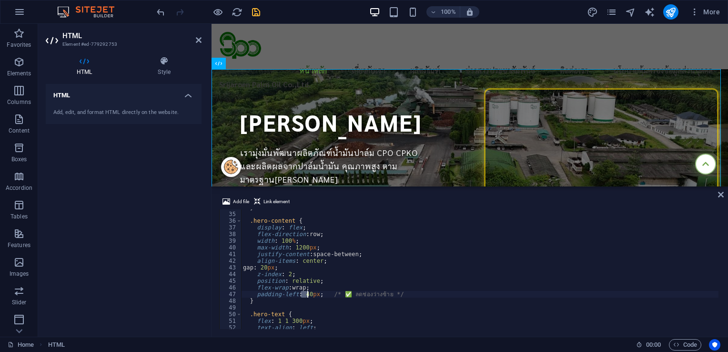
type textarea "padding-left: 40px; /* ✅ ลดช่องว่างซ้าย */"
click at [202, 39] on aside "HTML Element #ed-779292753 HTML Style HTML Add, edit, and format HTML directly …" at bounding box center [124, 180] width 173 height 313
drag, startPoint x: 198, startPoint y: 37, endPoint x: 225, endPoint y: 74, distance: 46.0
click at [198, 37] on icon at bounding box center [199, 40] width 6 height 8
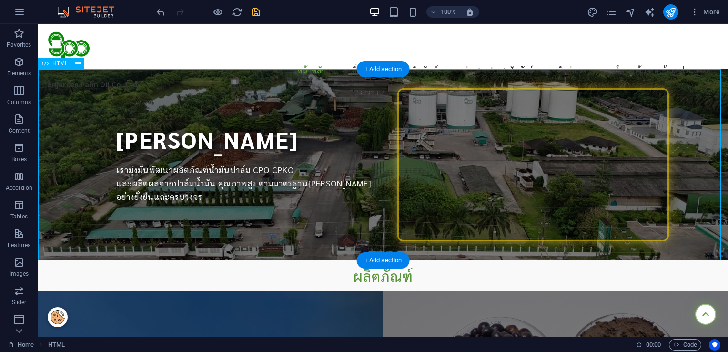
click at [357, 212] on div "[PERSON_NAME] [PERSON_NAME] เรามุ่งมั่นพัฒนาผลิตภัณฑ์น้ำมันปาล์ม CPO CPKO และผล…" at bounding box center [383, 164] width 690 height 191
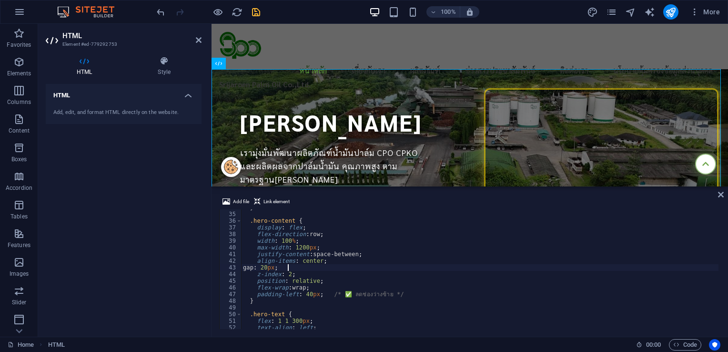
click at [455, 269] on div "} .hero-content { display : flex ; flex-direction : row ; width : 100 % ; max-w…" at bounding box center [480, 270] width 478 height 133
type textarea "</section>"
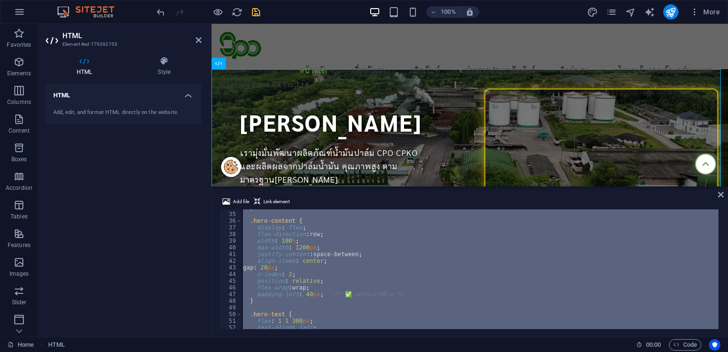
scroll to position [867, 0]
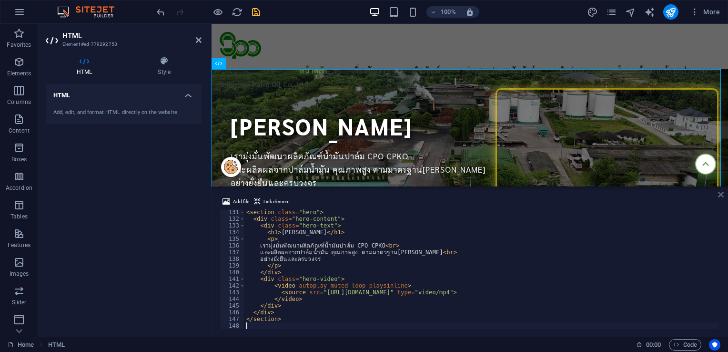
click at [721, 194] on icon at bounding box center [721, 195] width 6 height 8
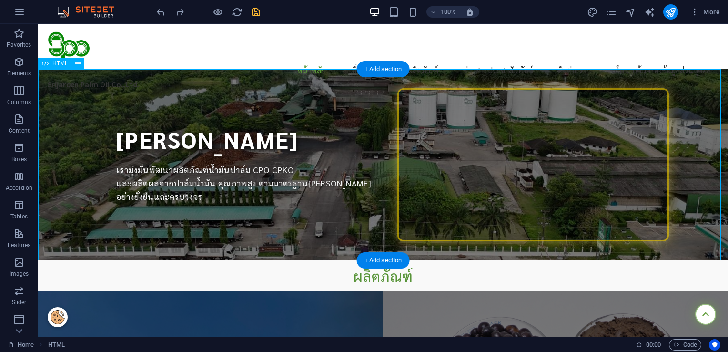
click at [220, 132] on div "[PERSON_NAME] [PERSON_NAME] เรามุ่งมั่นพัฒนาผลิตภัณฑ์น้ำมันปาล์ม CPO CPKO และผล…" at bounding box center [383, 164] width 690 height 191
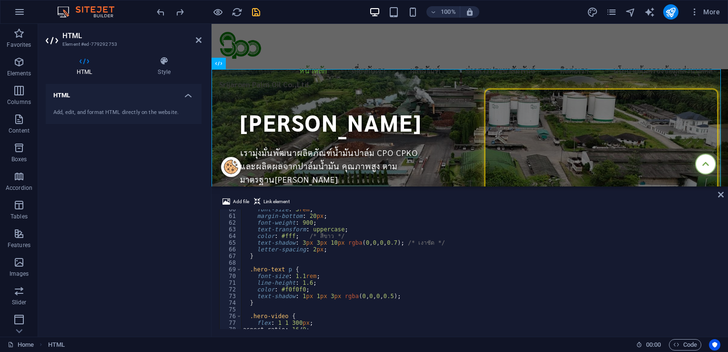
scroll to position [368, 0]
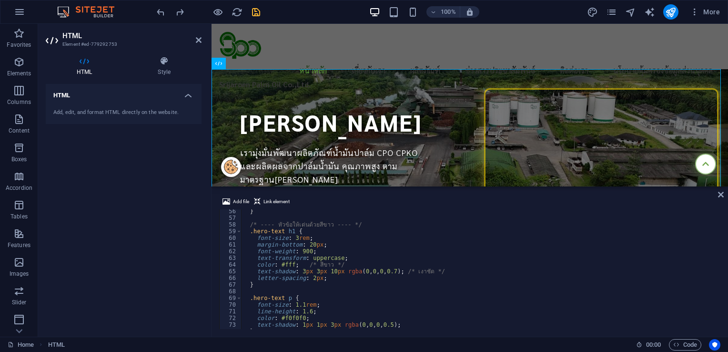
click at [294, 241] on div "} /* ---- หัวข้อให้เด่นด้วยสีขาว ---- */ .hero-text h1 { font-size : 3 rem ; ma…" at bounding box center [480, 274] width 478 height 133
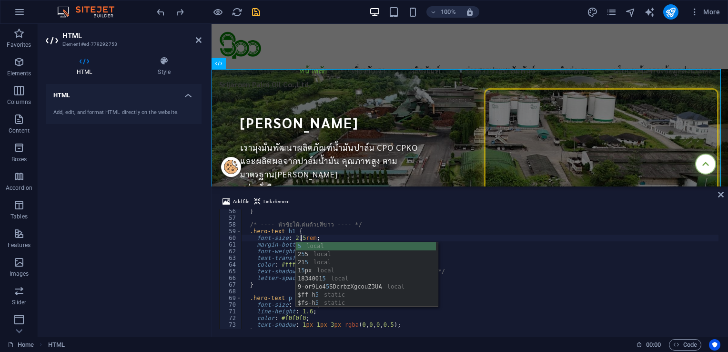
scroll to position [0, 5]
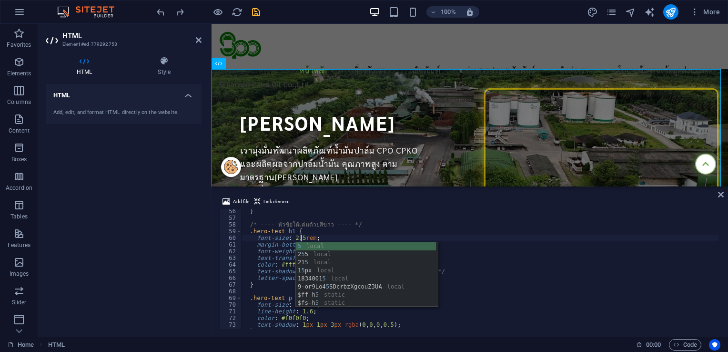
drag, startPoint x: 505, startPoint y: 249, endPoint x: 506, endPoint y: 243, distance: 5.9
click at [505, 249] on div "} /* ---- หัวข้อให้เด่นด้วยสีขาว ---- */ .hero-text h1 { font-size : 2.5 rem ; …" at bounding box center [480, 274] width 478 height 133
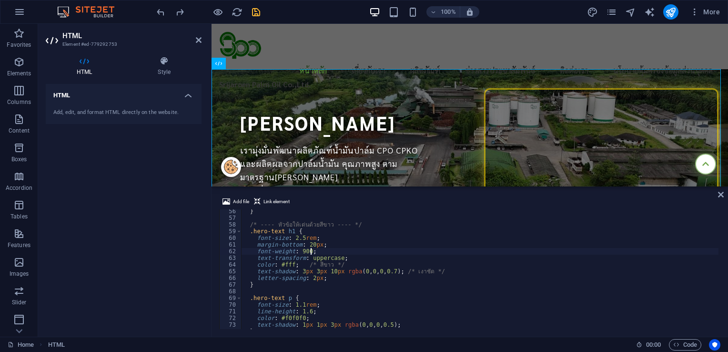
type textarea "font-weight: 900;"
click at [717, 198] on div "Add file Link element" at bounding box center [469, 203] width 501 height 14
click at [721, 195] on icon at bounding box center [721, 195] width 6 height 8
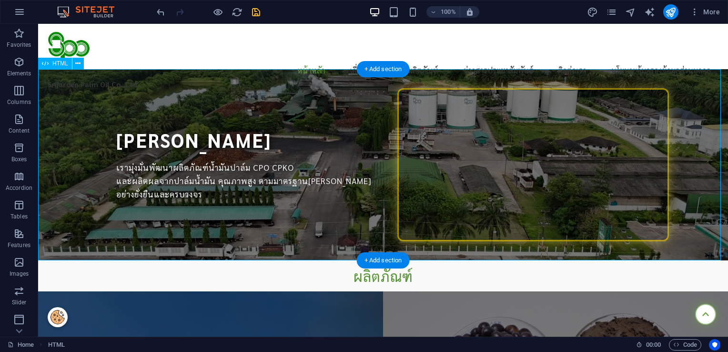
click at [238, 138] on div "[PERSON_NAME] [PERSON_NAME] เรามุ่งมั่นพัฒนาผลิตภัณฑ์น้ำมันปาล์ม CPO CPKO และผล…" at bounding box center [383, 164] width 690 height 191
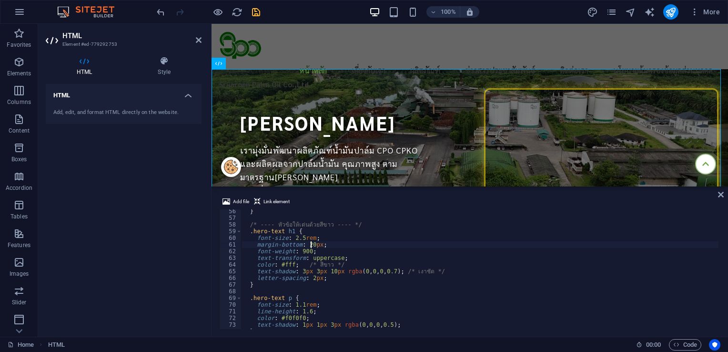
click at [311, 242] on div "} /* ---- หัวข้อให้เด่นด้วยสีขาว ---- */ .hero-text h1 { font-size : 2.5 rem ; …" at bounding box center [480, 274] width 478 height 133
click at [301, 237] on div "} /* ---- หัวข้อให้เด่นด้วยสีขาว ---- */ .hero-text h1 { font-size : 2.5 rem ; …" at bounding box center [480, 274] width 478 height 133
type textarea "font-size: 2rem;"
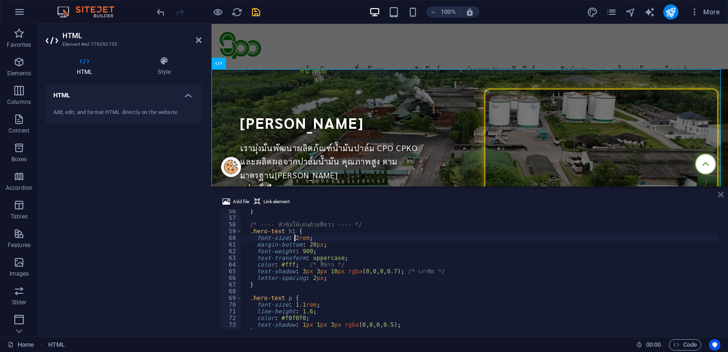
click at [723, 197] on icon at bounding box center [721, 195] width 6 height 8
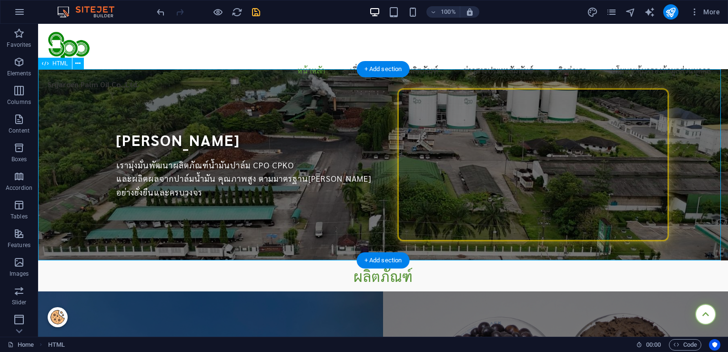
click at [235, 167] on div "[PERSON_NAME] [PERSON_NAME] เรามุ่งมั่นพัฒนาผลิตภัณฑ์น้ำมันปาล์ม CPO CPKO และผล…" at bounding box center [383, 164] width 690 height 191
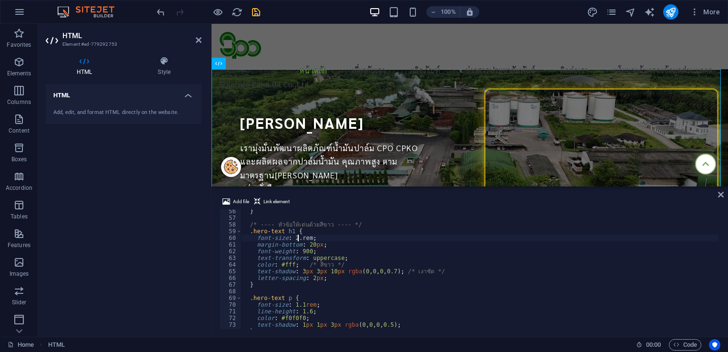
scroll to position [0, 5]
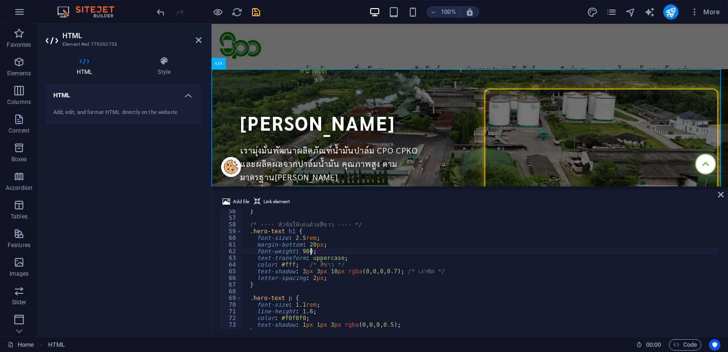
click at [523, 253] on div "} /* ---- หัวข้อให้เด่นด้วยสีขาว ---- */ .hero-text h1 { font-size : 2.5 rem ; …" at bounding box center [480, 274] width 478 height 133
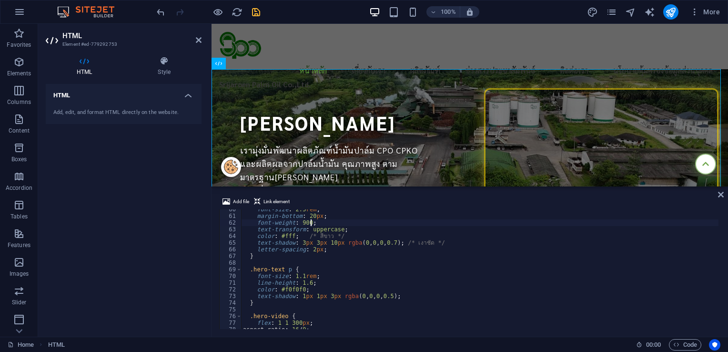
click at [301, 275] on div "font-size : 2.5 rem ; margin-bottom : 20 px ; font-weight : 900 ; text-transfor…" at bounding box center [480, 272] width 478 height 133
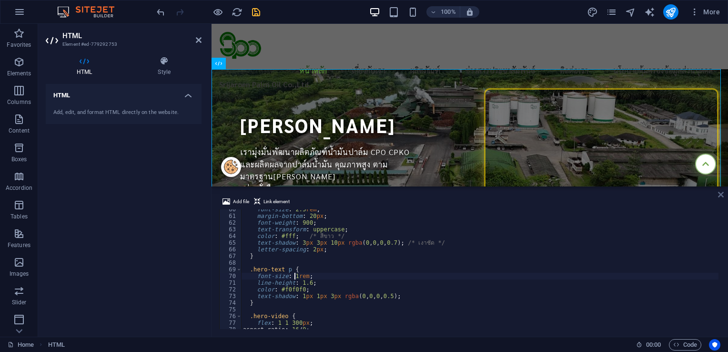
type textarea "font-size: 1rem;"
click at [721, 194] on icon at bounding box center [721, 195] width 6 height 8
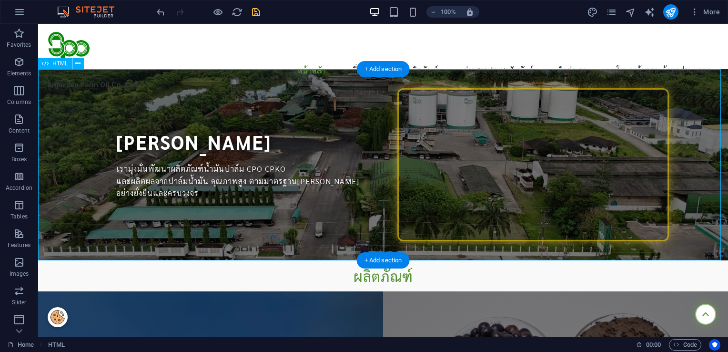
click at [221, 182] on div "[PERSON_NAME] [PERSON_NAME] เรามุ่งมั่นพัฒนาผลิตภัณฑ์น้ำมันปาล์ม CPO CPKO และผล…" at bounding box center [383, 164] width 690 height 191
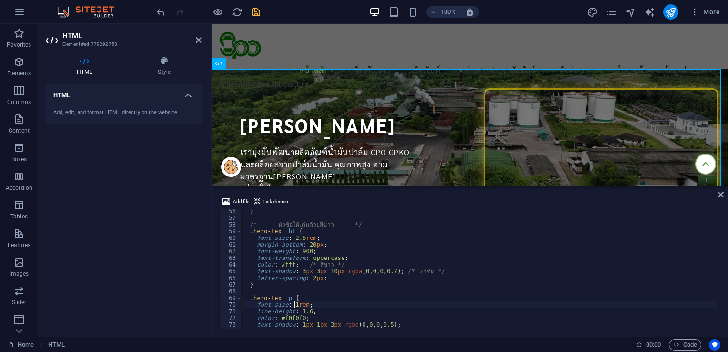
scroll to position [311, 0]
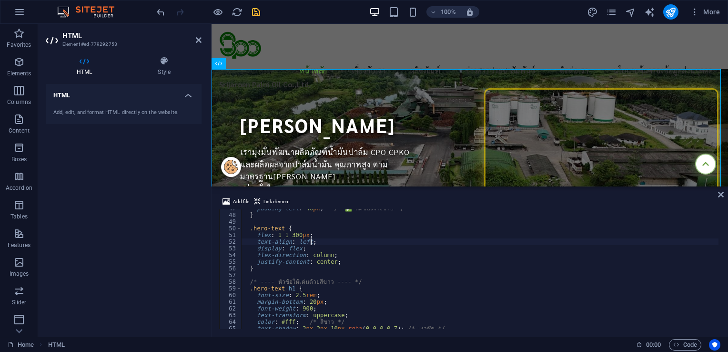
click at [320, 242] on div "padding-left : 40 px ; /* ✅ ลดช่องว่างซ้าย */ } .hero-text { flex : 1 1 300 px …" at bounding box center [480, 271] width 478 height 133
click at [352, 256] on div "padding-left : 40 px ; /* ✅ ลดช่องว่างซ้าย */ } .hero-text { flex : 1 1 300 px …" at bounding box center [480, 271] width 478 height 133
click at [352, 269] on div "padding-left : 40 px ; /* ✅ ลดช่องว่างซ้าย */ } .hero-text { flex : 1 1 300 px …" at bounding box center [480, 271] width 478 height 133
click at [359, 260] on div "padding-left : 40 px ; /* ✅ ลดช่องว่างซ้าย */ } .hero-text { flex : 1 1 300 px …" at bounding box center [480, 271] width 478 height 133
click at [346, 252] on div "padding-left : 40 px ; /* ✅ ลดช่องว่างซ้าย */ } .hero-text { flex : 1 1 300 px …" at bounding box center [480, 271] width 478 height 133
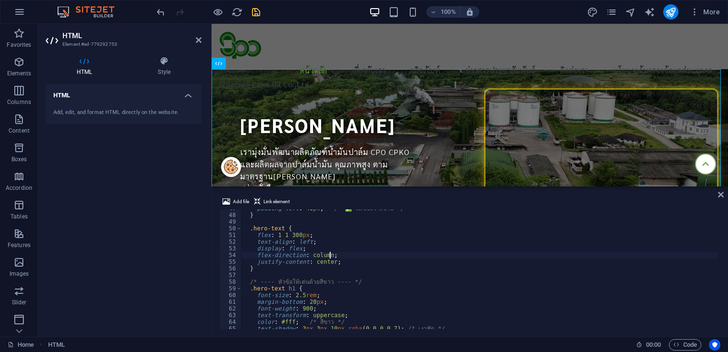
scroll to position [225, 0]
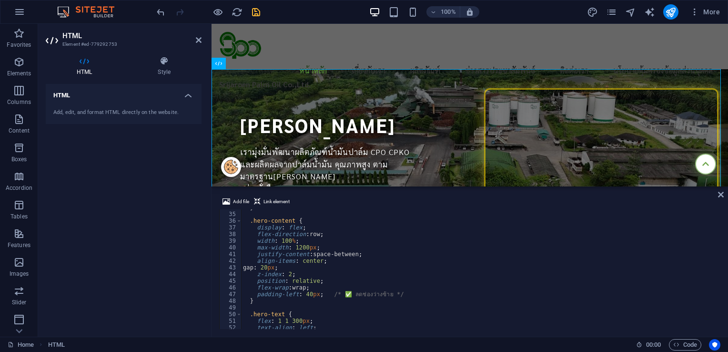
click at [296, 274] on div "} .hero-content { display : flex ; flex-direction : row ; width : 100 % ; max-w…" at bounding box center [480, 270] width 478 height 133
click at [280, 268] on div "} .hero-content { display : flex ; flex-direction : row ; width : 100 % ; max-w…" at bounding box center [480, 270] width 478 height 133
click at [276, 270] on div "} .hero-content { display : flex ; flex-direction : row ; width : 100 % ; max-w…" at bounding box center [480, 270] width 478 height 133
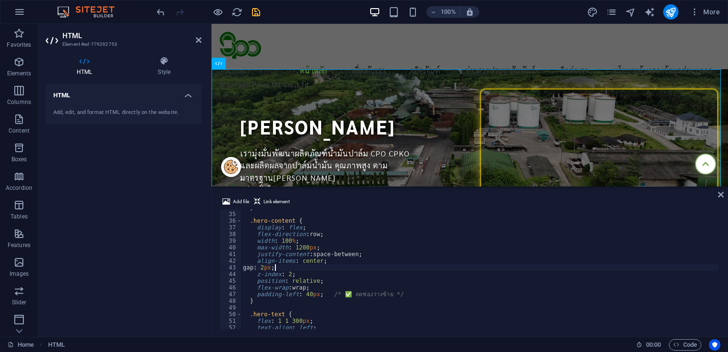
scroll to position [0, 2]
click at [375, 258] on div "} .hero-content { display : flex ; flex-direction : row ; width : 100 % ; max-w…" at bounding box center [480, 270] width 478 height 133
click at [352, 258] on div "} .hero-content { display : flex ; flex-direction : row ; width : 100 % ; max-w…" at bounding box center [480, 270] width 478 height 133
click at [292, 249] on div "} .hero-content { display : flex ; flex-direction : row ; width : 100 % ; max-w…" at bounding box center [480, 270] width 478 height 133
click at [284, 241] on div "} .hero-content { display : flex ; flex-direction : row ; width : 100 % ; max-w…" at bounding box center [480, 270] width 478 height 133
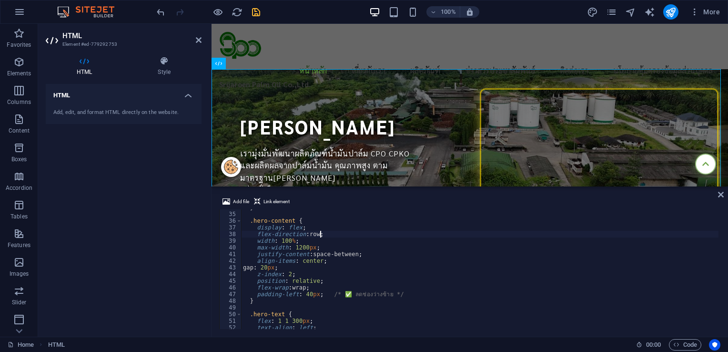
click at [339, 234] on div "} .hero-content { display : flex ; flex-direction : row ; width : 100 % ; max-w…" at bounding box center [480, 270] width 478 height 133
click at [307, 225] on div "} .hero-content { display : flex ; flex-direction : row ; width : 100 % ; max-w…" at bounding box center [480, 270] width 478 height 133
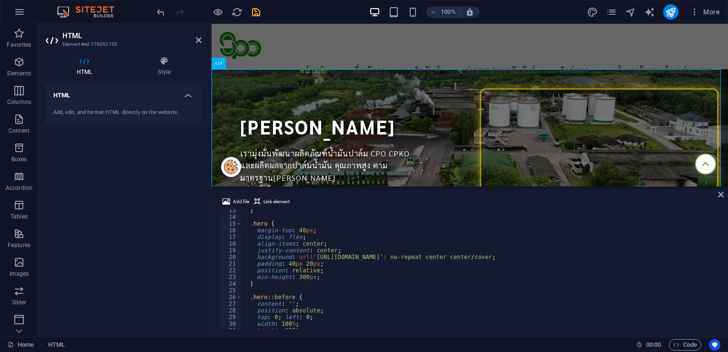
scroll to position [82, 0]
click at [306, 263] on div "} .hero { margin-top : 40 px ; display : flex ; align-items : center ; justify-…" at bounding box center [480, 273] width 478 height 133
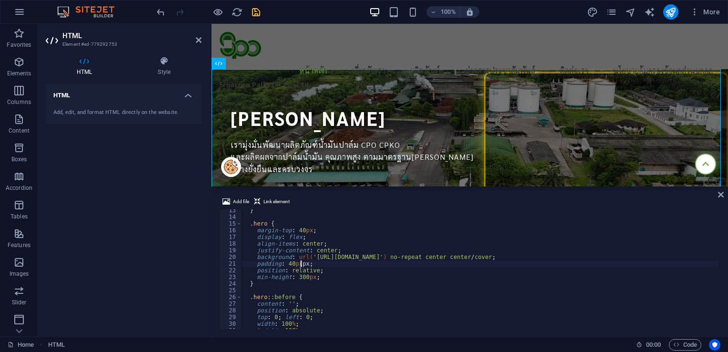
scroll to position [0, 5]
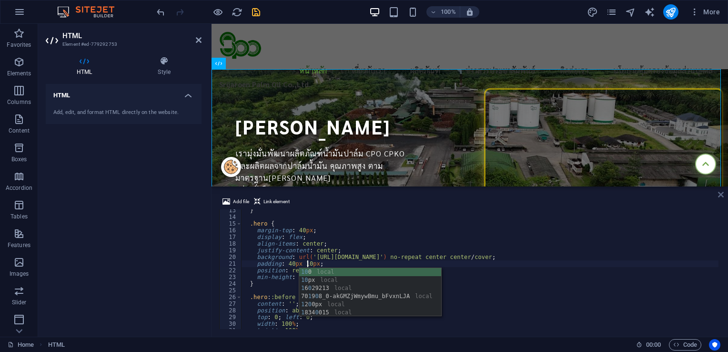
type textarea "padding: 40px 10px;"
click at [721, 197] on icon at bounding box center [721, 195] width 6 height 8
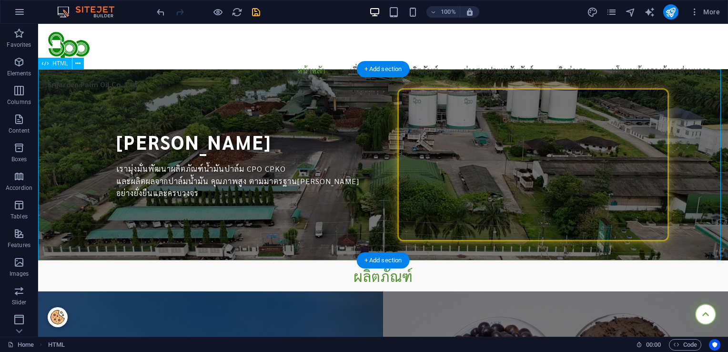
click at [69, 144] on div "[PERSON_NAME] [PERSON_NAME] เรามุ่งมั่นพัฒนาผลิตภัณฑ์น้ำมันปาล์ม CPO CPKO และผล…" at bounding box center [383, 164] width 690 height 191
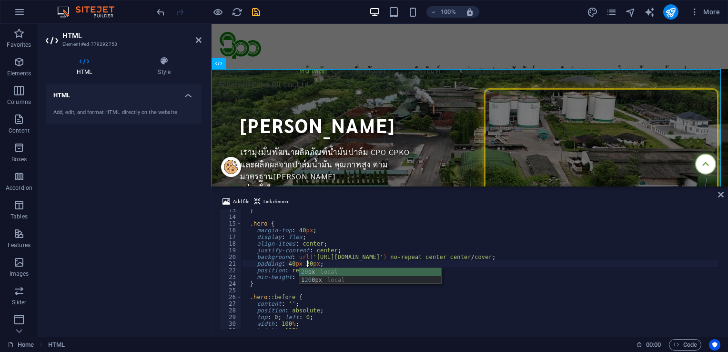
click at [290, 265] on div "} .hero { margin-top : 40 px ; display : flex ; align-items : center ; justify-…" at bounding box center [480, 273] width 478 height 133
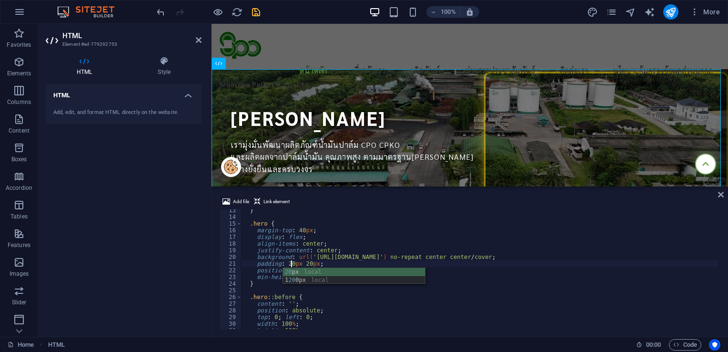
scroll to position [0, 4]
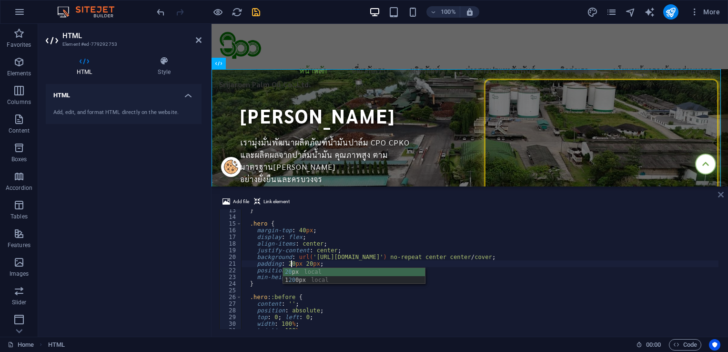
type textarea "padding: 20px 20px;"
click at [721, 194] on icon at bounding box center [721, 195] width 6 height 8
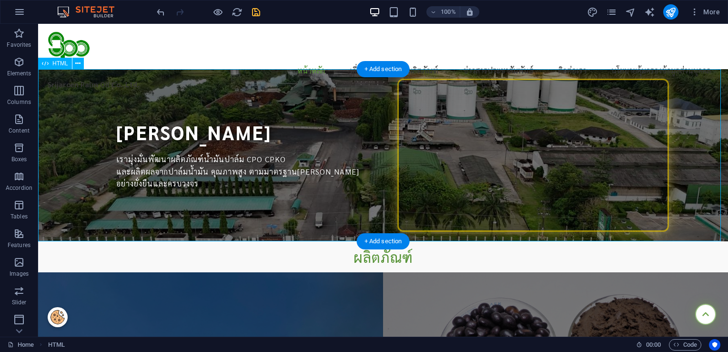
click at [248, 144] on div "[PERSON_NAME] [PERSON_NAME] เรามุ่งมั่นพัฒนาผลิตภัณฑ์น้ำมันปาล์ม CPO CPKO และผล…" at bounding box center [383, 155] width 690 height 172
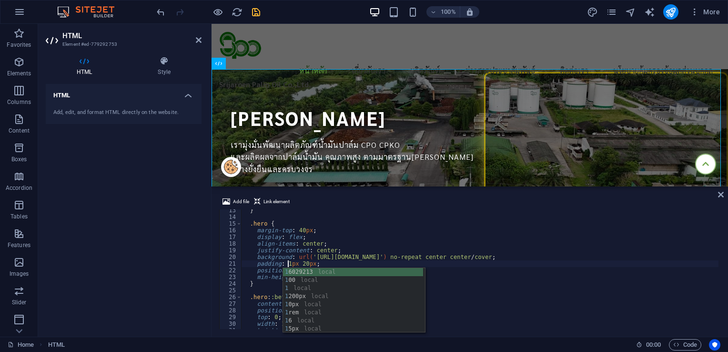
scroll to position [0, 3]
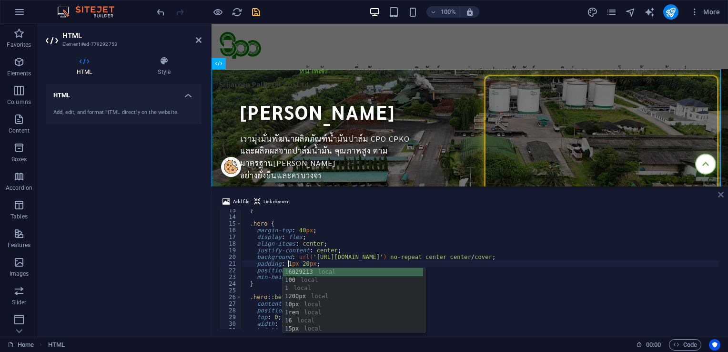
type textarea "padding: 1px 20px;"
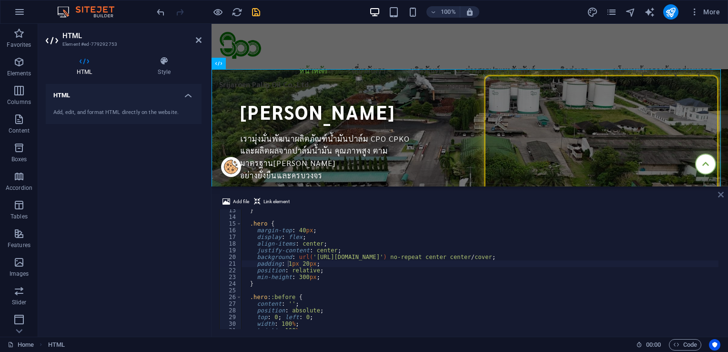
drag, startPoint x: 724, startPoint y: 194, endPoint x: 364, endPoint y: 161, distance: 360.8
click at [724, 194] on icon at bounding box center [721, 195] width 6 height 8
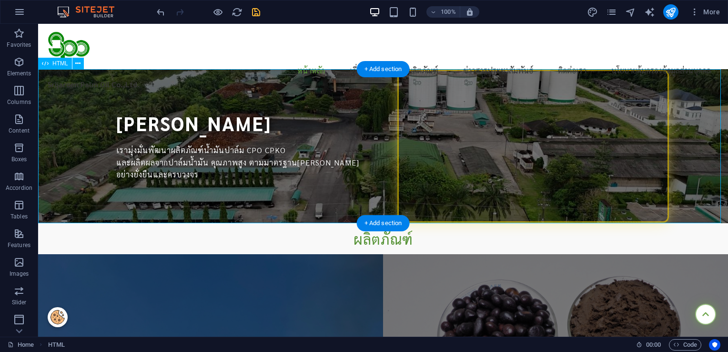
click at [238, 152] on div "[PERSON_NAME] [PERSON_NAME] เรามุ่งมั่นพัฒนาผลิตภัณฑ์น้ำมันปาล์ม CPO CPKO และผล…" at bounding box center [383, 146] width 690 height 154
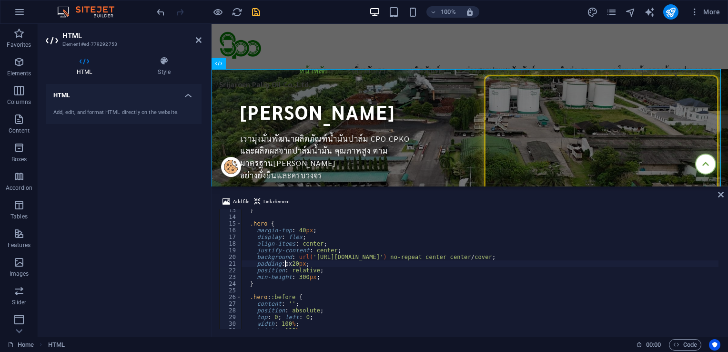
scroll to position [0, 4]
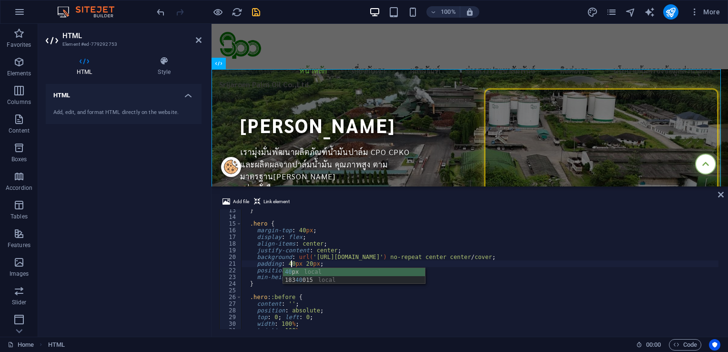
click at [419, 260] on div "} .hero { margin-top : 40 px ; display : flex ; align-items : center ; justify-…" at bounding box center [480, 273] width 478 height 133
click at [322, 277] on div "} .hero { margin-top : 40 px ; display : flex ; align-items : center ; justify-…" at bounding box center [480, 273] width 478 height 133
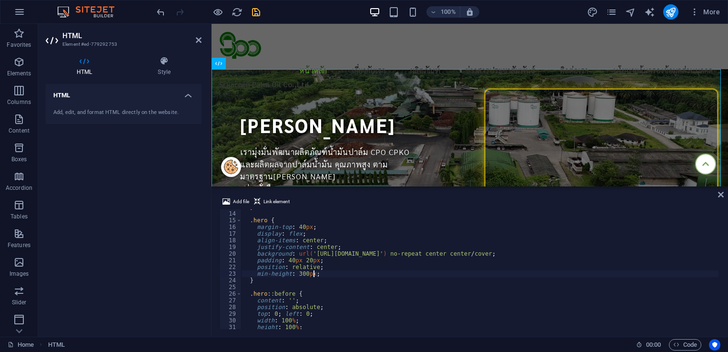
scroll to position [29, 0]
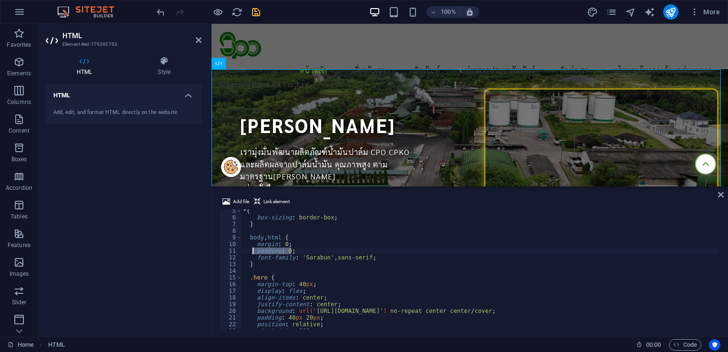
drag, startPoint x: 298, startPoint y: 248, endPoint x: 255, endPoint y: 252, distance: 43.5
click at [255, 252] on div "* { box-sizing : border-box ; } body , html { margin : 0 ; padding : 0 ; font-f…" at bounding box center [480, 273] width 478 height 133
type textarea "padding: 0;"
click at [255, 252] on div "* { box-sizing : border-box ; } body , html { margin : 0 ; padding : 0 ; font-f…" at bounding box center [480, 269] width 478 height 120
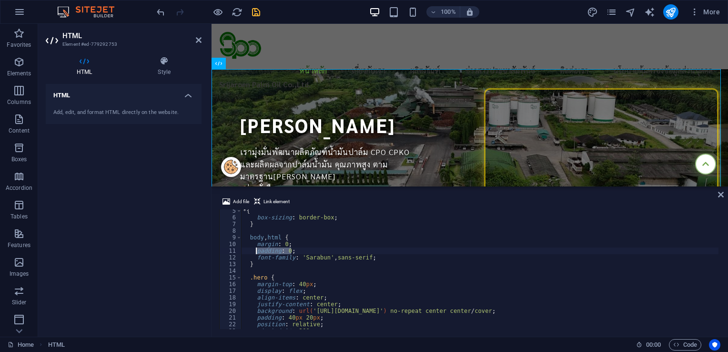
drag, startPoint x: 300, startPoint y: 252, endPoint x: 255, endPoint y: 251, distance: 44.3
click at [255, 251] on div "* { box-sizing : border-box ; } body , html { margin : 0 ; padding : 0 ; font-f…" at bounding box center [480, 273] width 478 height 133
click at [718, 195] on icon at bounding box center [721, 195] width 6 height 8
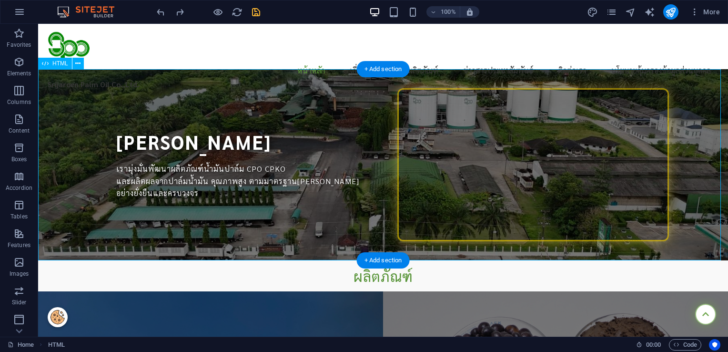
click at [265, 137] on div "[PERSON_NAME] [PERSON_NAME] เรามุ่งมั่นพัฒนาผลิตภัณฑ์น้ำมันปาล์ม CPO CPKO และผล…" at bounding box center [383, 164] width 690 height 191
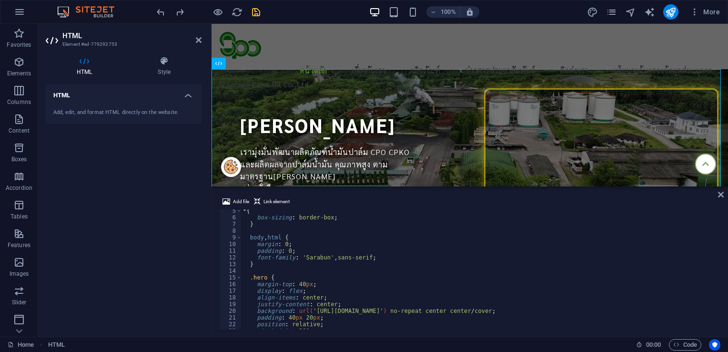
scroll to position [29, 0]
click at [320, 256] on div "* { box-sizing : border-box ; } body , html { margin : 0 ; padding : 0 ; font-f…" at bounding box center [480, 273] width 478 height 133
drag, startPoint x: 296, startPoint y: 242, endPoint x: 257, endPoint y: 242, distance: 39.1
click at [257, 242] on div "* { box-sizing : border-box ; } body , html { margin : 0 ; padding : 0 ; font-f…" at bounding box center [480, 273] width 478 height 133
type textarea "margin: 0;"
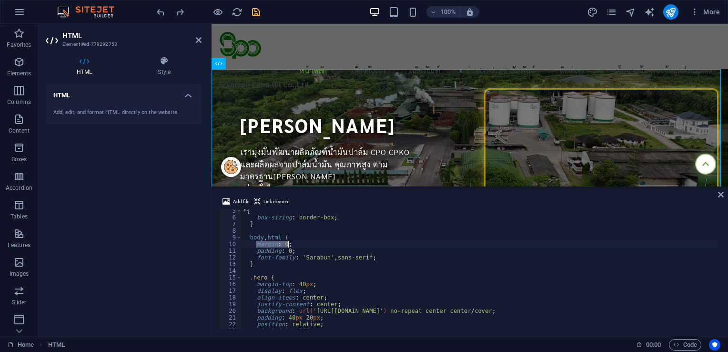
click at [392, 257] on div "* { box-sizing : border-box ; } body , html { margin : 0 ; padding : 0 ; font-f…" at bounding box center [480, 273] width 478 height 133
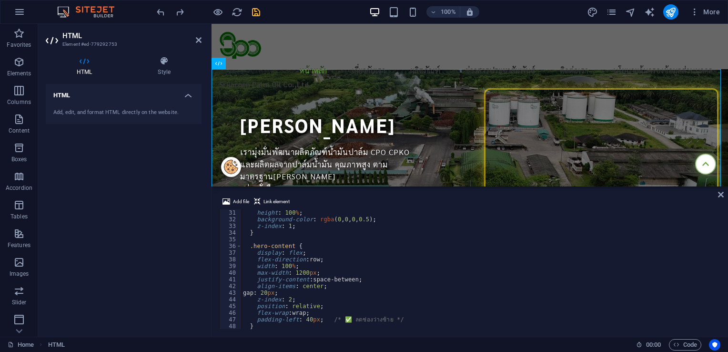
scroll to position [229, 0]
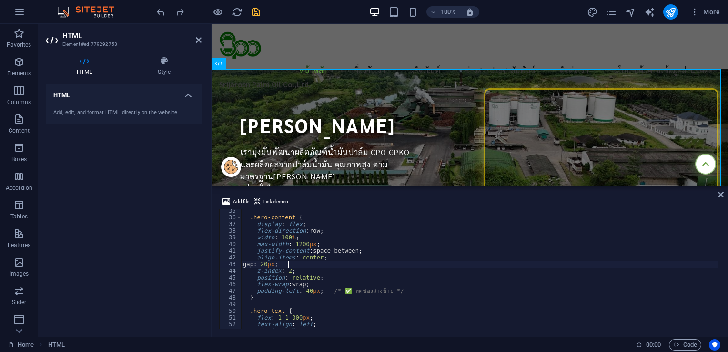
click at [304, 262] on div ".hero-content { display : flex ; flex-direction : row ; width : 100 % ; max-wid…" at bounding box center [480, 273] width 478 height 133
click at [342, 279] on div ".hero-content { display : flex ; flex-direction : row ; width : 100 % ; max-wid…" at bounding box center [480, 273] width 478 height 133
click at [287, 271] on div ".hero-content { display : flex ; flex-direction : row ; width : 100 % ; max-wid…" at bounding box center [480, 273] width 478 height 133
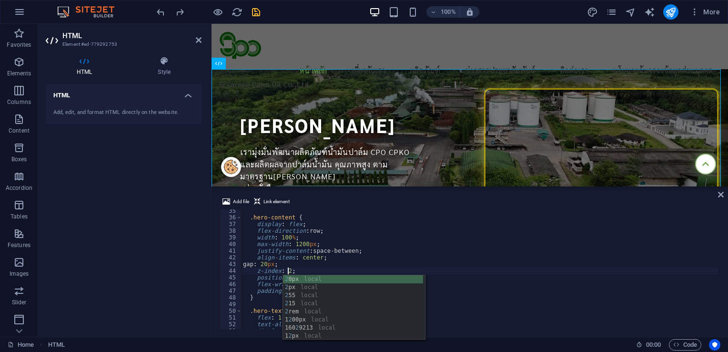
click at [492, 258] on div ".hero-content { display : flex ; flex-direction : row ; width : 100 % ; max-wid…" at bounding box center [480, 273] width 478 height 133
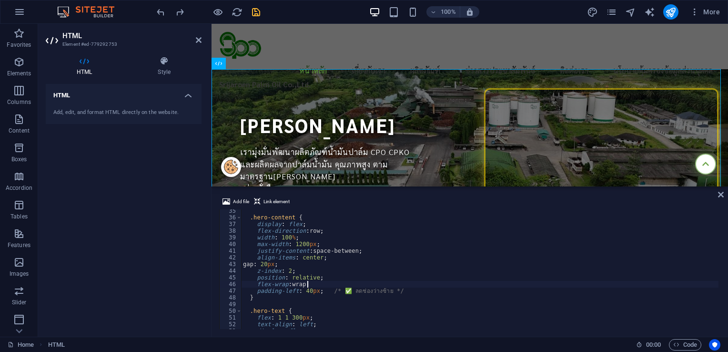
click at [339, 287] on div ".hero-content { display : flex ; flex-direction : row ; width : 100 % ; max-wid…" at bounding box center [480, 273] width 478 height 133
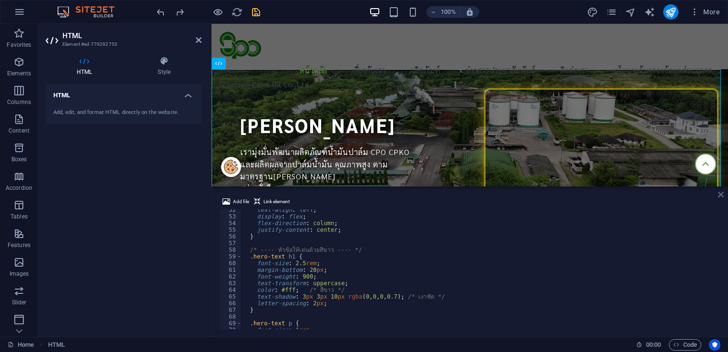
type textarea "flex-wrap: wrap;"
click at [723, 195] on icon at bounding box center [721, 195] width 6 height 8
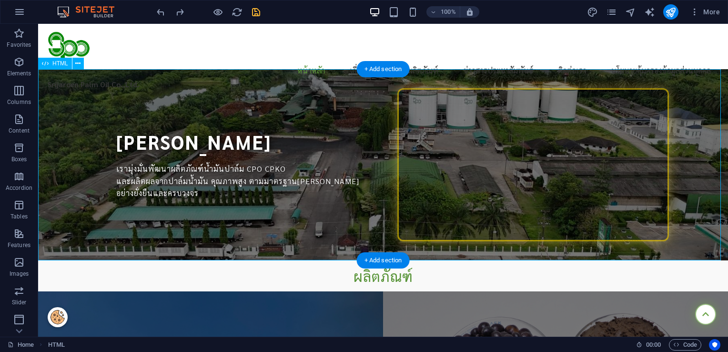
click at [264, 155] on div "[PERSON_NAME] [PERSON_NAME] เรามุ่งมั่นพัฒนาผลิตภัณฑ์น้ำมันปาล์ม CPO CPKO และผล…" at bounding box center [383, 164] width 690 height 191
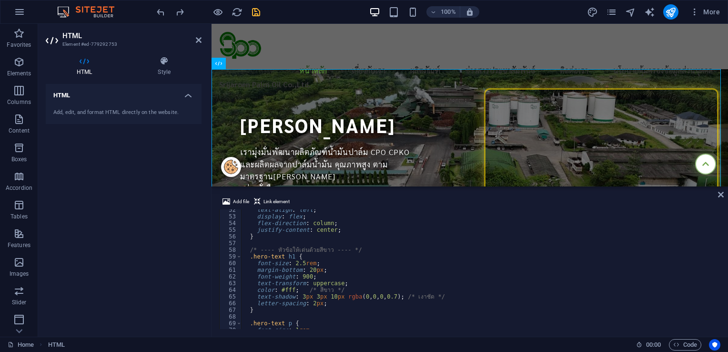
click at [446, 261] on div "text-align : left ; display : flex ; flex-direction : column ; justify-content …" at bounding box center [480, 272] width 478 height 133
type textarea "</section>"
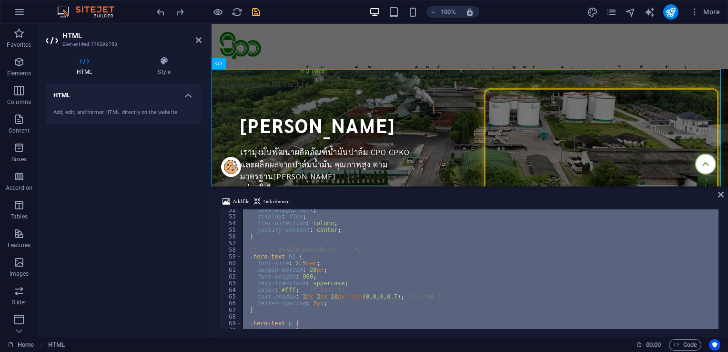
scroll to position [835, 0]
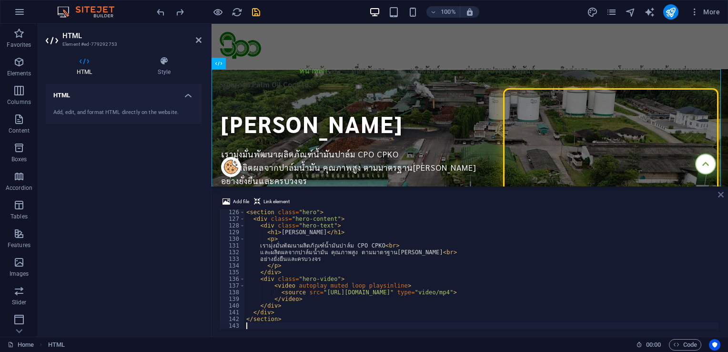
click at [721, 196] on icon at bounding box center [721, 195] width 6 height 8
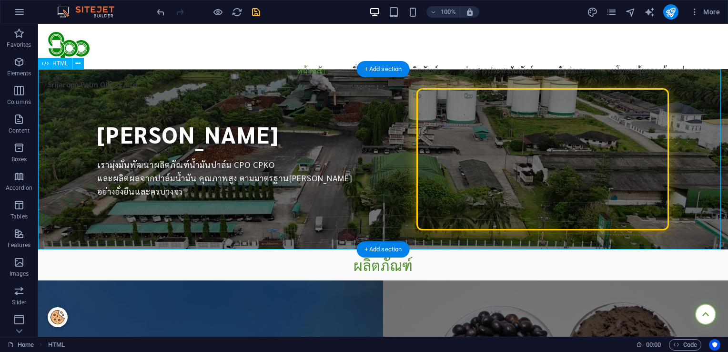
click at [265, 179] on div "[PERSON_NAME] [PERSON_NAME] เรามุ่งมั่นพัฒนาผลิตภัณฑ์น้ำมันปาล์ม CPO CPKO และผล…" at bounding box center [383, 159] width 690 height 180
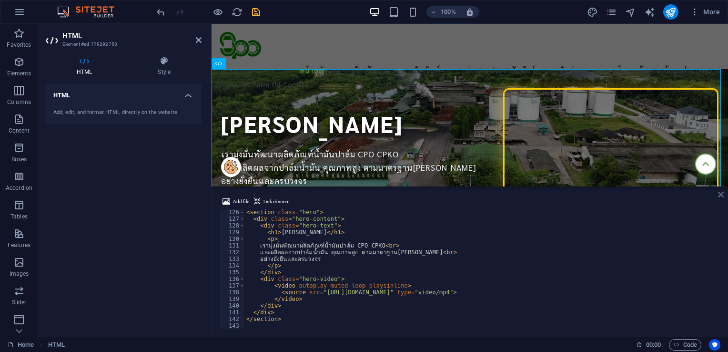
click at [721, 192] on icon at bounding box center [721, 195] width 6 height 8
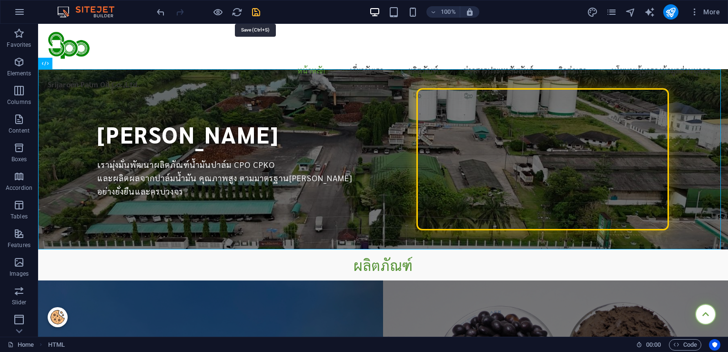
click at [257, 9] on icon "save" at bounding box center [256, 12] width 11 height 11
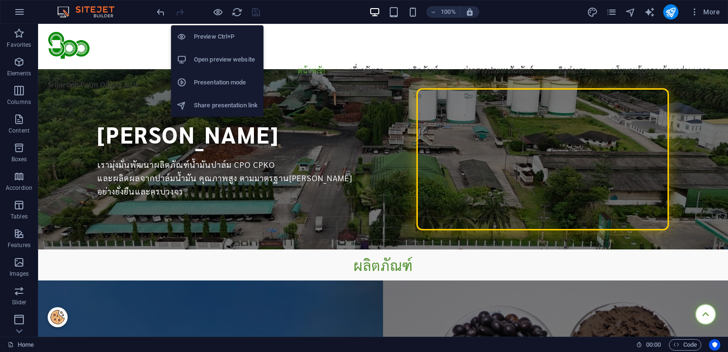
click at [221, 60] on h6 "Open preview website" at bounding box center [226, 59] width 64 height 11
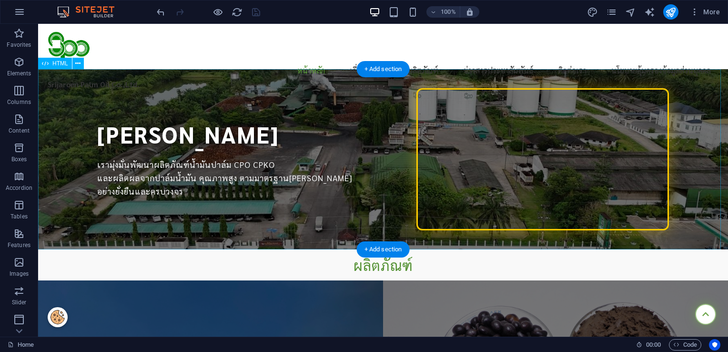
click at [272, 143] on div "[PERSON_NAME] [PERSON_NAME] เรามุ่งมั่นพัฒนาผลิตภัณฑ์น้ำมันปาล์ม CPO CPKO และผล…" at bounding box center [383, 159] width 690 height 180
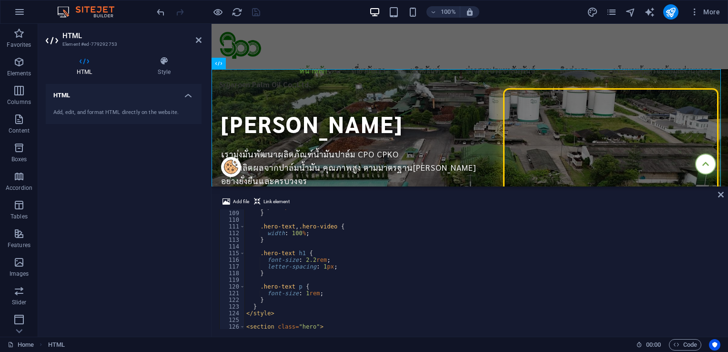
scroll to position [720, 0]
click at [310, 259] on div "gap : 20 px ; } .hero-text , .hero-video { width : 100 % ; } .hero-text h1 { fo…" at bounding box center [482, 269] width 474 height 133
click at [357, 264] on div "gap : 20 px ; } .hero-text , .hero-video { width : 100 % ; } .hero-text h1 { fo…" at bounding box center [482, 269] width 474 height 133
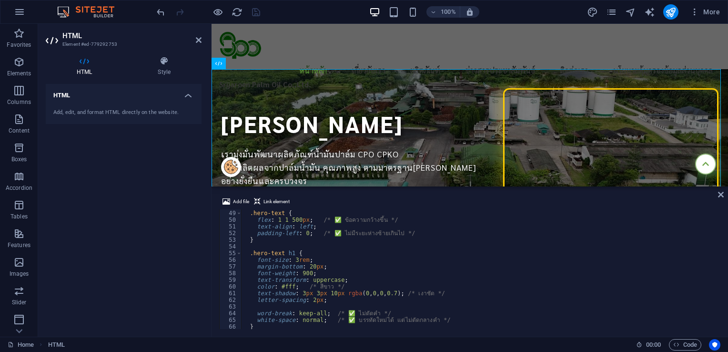
scroll to position [320, 0]
click at [292, 258] on div ".hero-text { flex : 1 1 500 px ; /* ✅ ข้อความกว้างขึ้น */ text-align : left ; p…" at bounding box center [480, 269] width 478 height 133
click at [295, 259] on div ".hero-text { flex : 1 1 500 px ; /* ✅ ข้อความกว้างขึ้น */ text-align : left ; p…" at bounding box center [480, 269] width 478 height 133
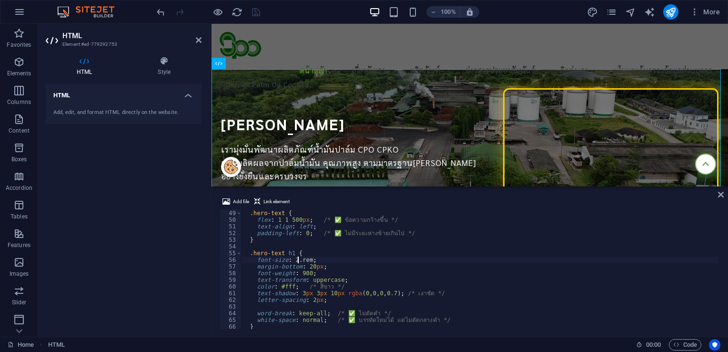
scroll to position [0, 5]
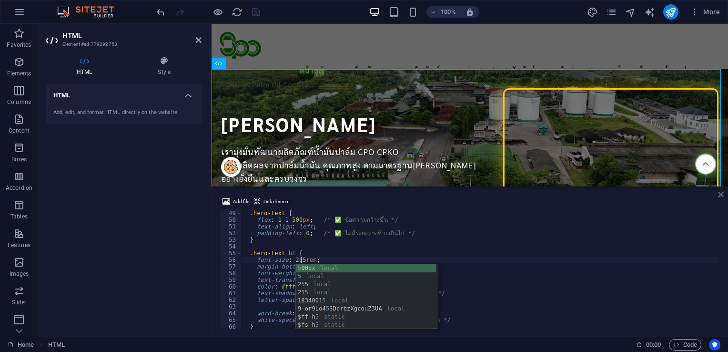
type textarea "font-size: 2.5rem;"
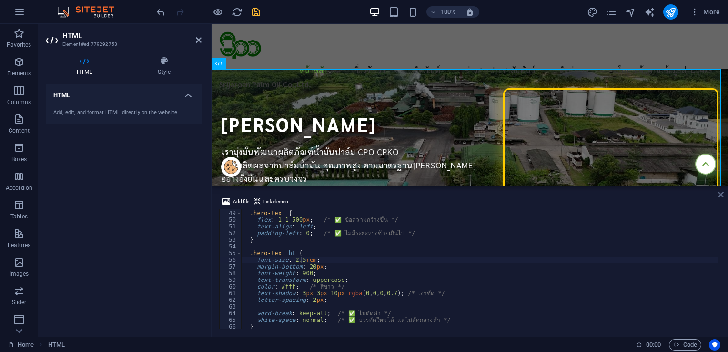
drag, startPoint x: 721, startPoint y: 195, endPoint x: 245, endPoint y: 143, distance: 479.0
click at [721, 195] on icon at bounding box center [721, 195] width 6 height 8
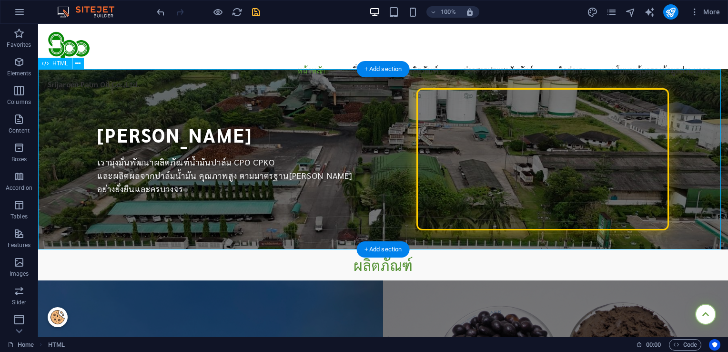
click at [330, 188] on div "[PERSON_NAME] [PERSON_NAME] เรามุ่งมั่นพัฒนาผลิตภัณฑ์น้ำมันปาล์ม CPO CPKO และผล…" at bounding box center [383, 159] width 690 height 180
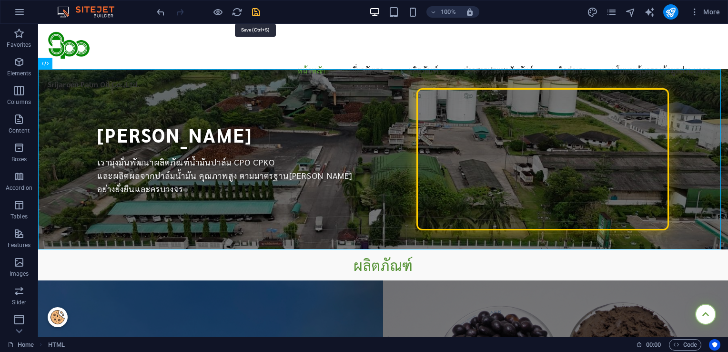
click at [258, 16] on icon "save" at bounding box center [256, 12] width 11 height 11
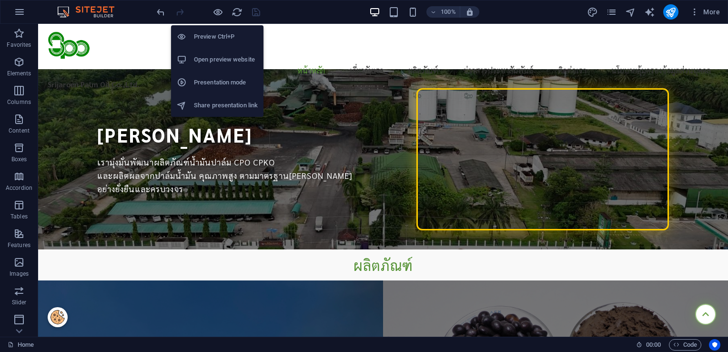
click at [215, 60] on h6 "Open preview website" at bounding box center [226, 59] width 64 height 11
